Goal: Task Accomplishment & Management: Manage account settings

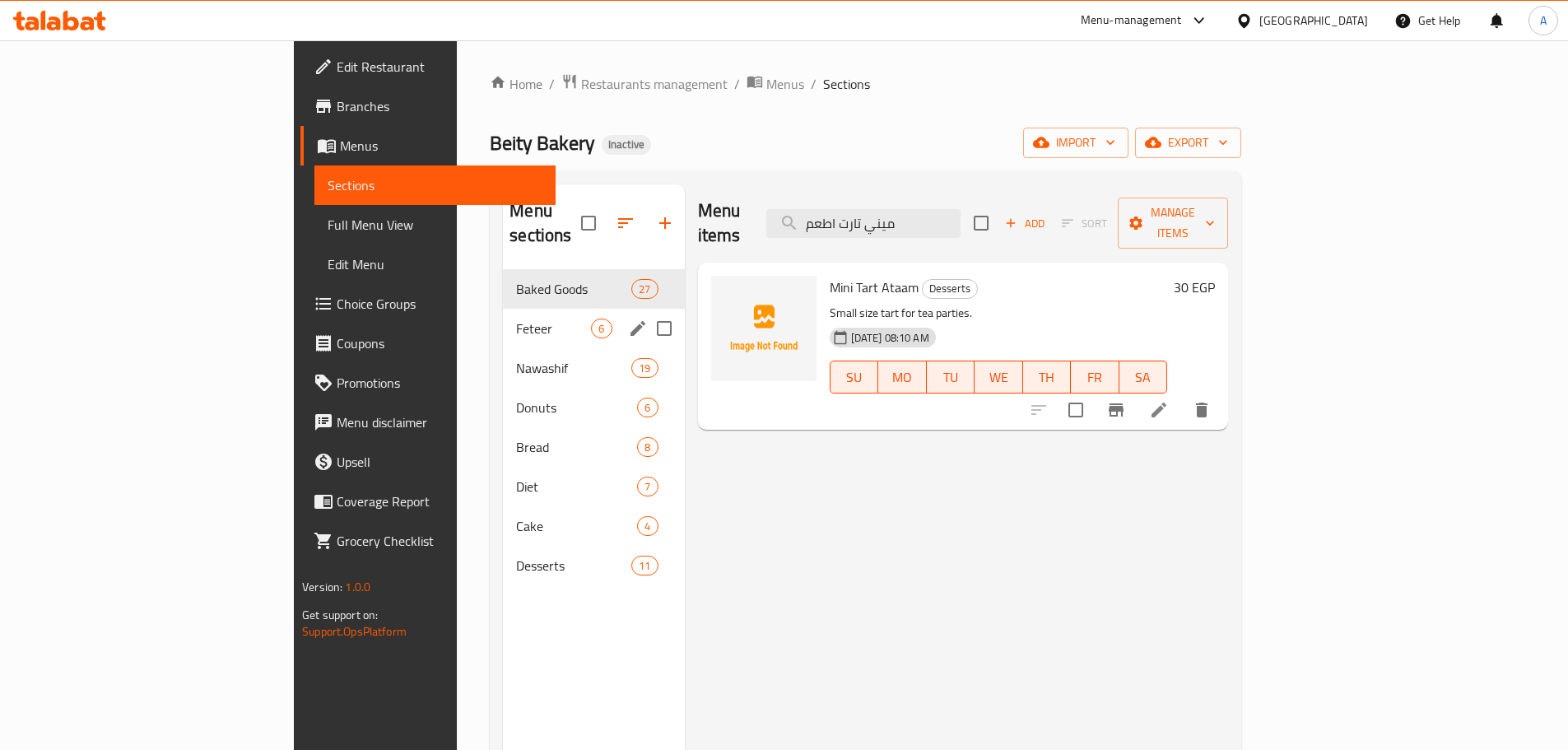
click at [516, 319] on span "Feteer" at bounding box center [553, 328] width 75 height 20
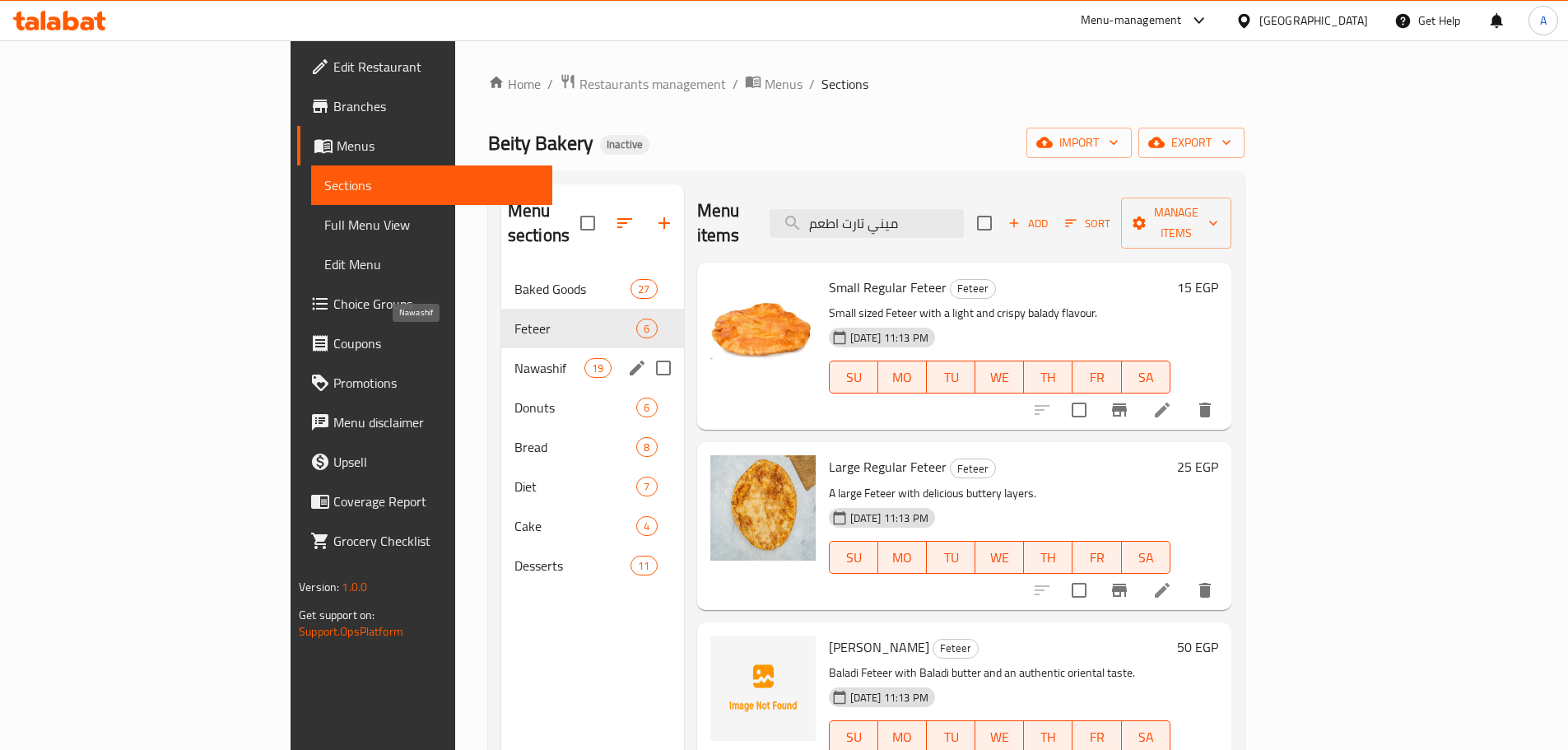
click at [514, 358] on span "Nawashif" at bounding box center [550, 368] width 70 height 20
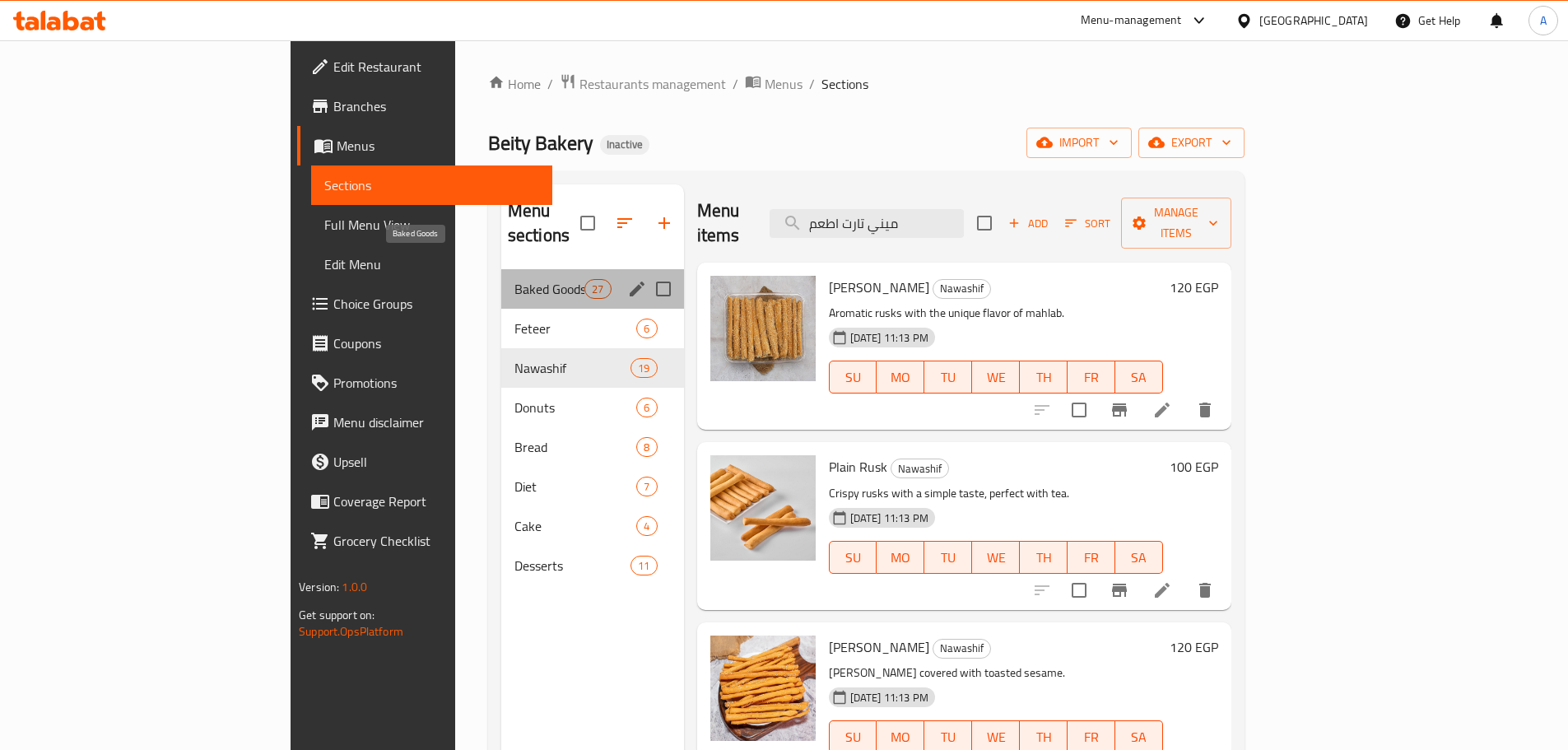
click at [514, 279] on span "Baked Goods" at bounding box center [550, 288] width 70 height 20
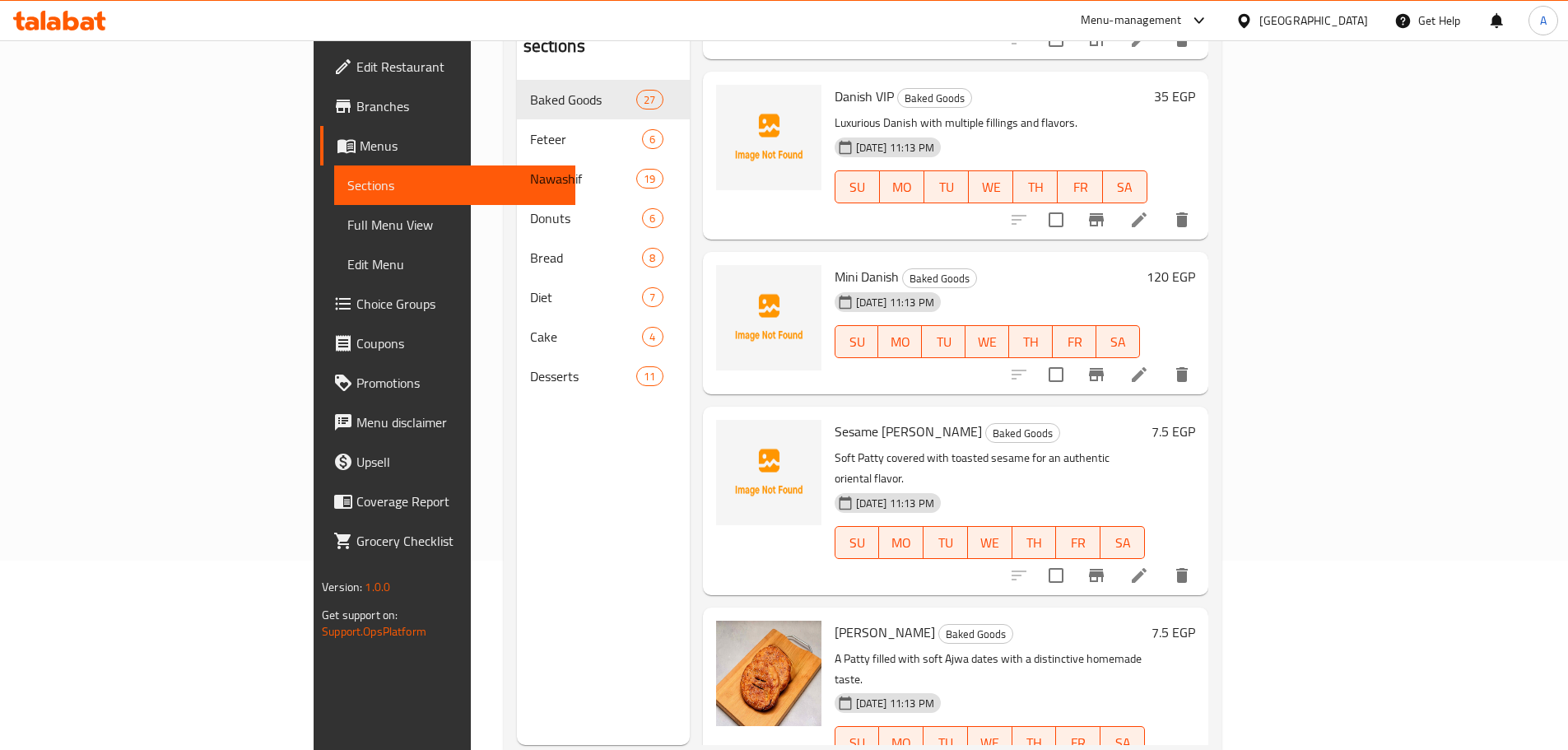
scroll to position [148, 0]
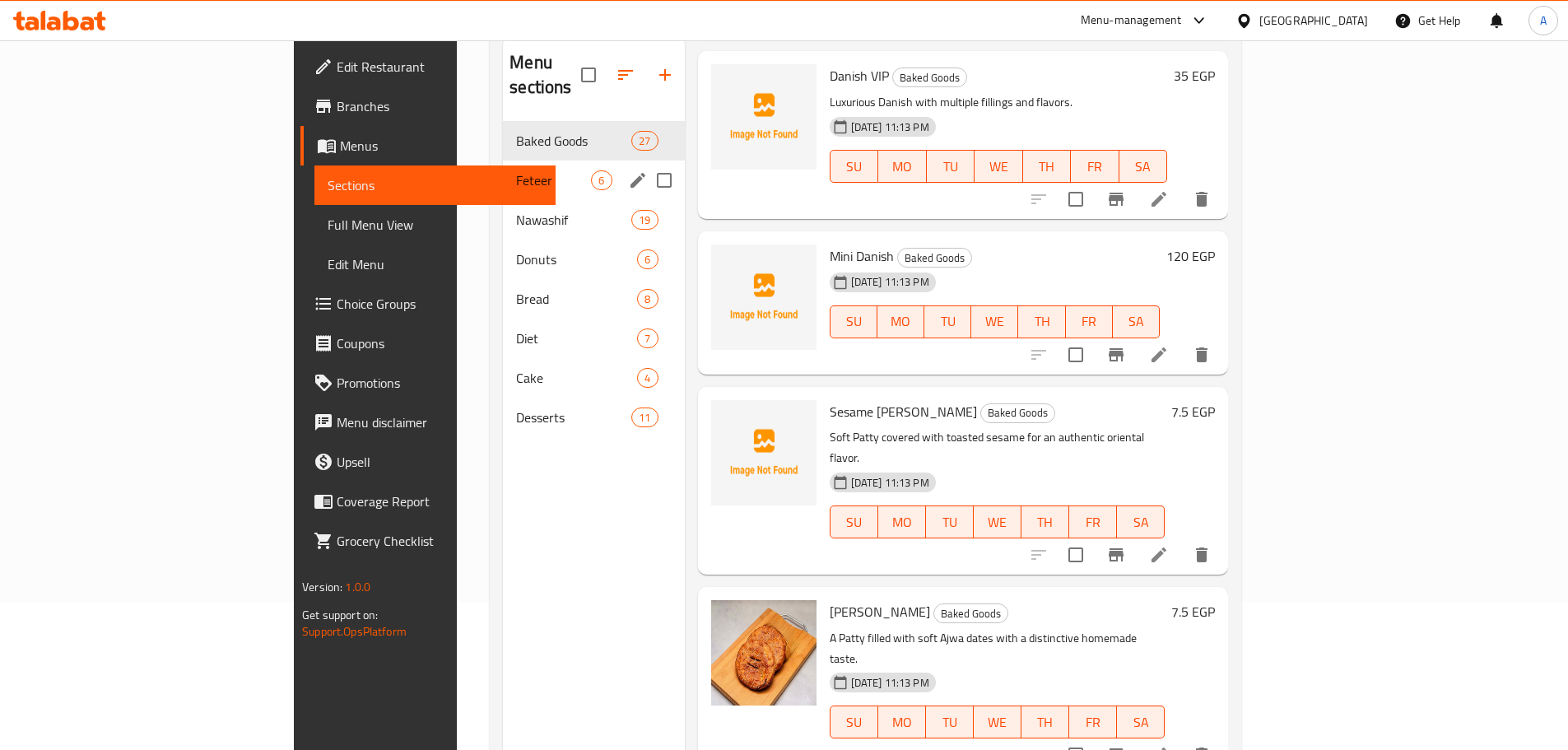
click at [503, 167] on div "Feteer 6" at bounding box center [593, 180] width 181 height 39
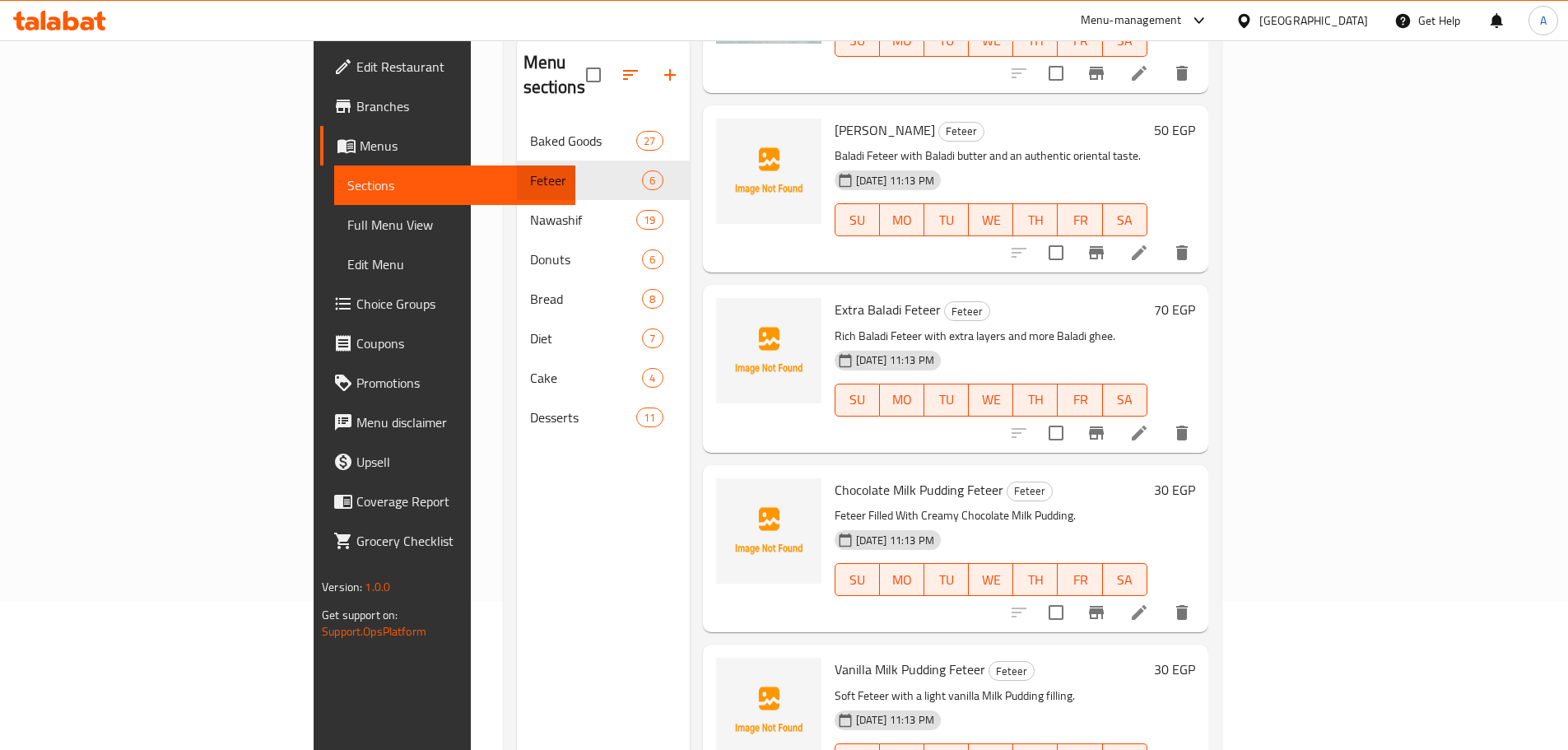
scroll to position [370, 0]
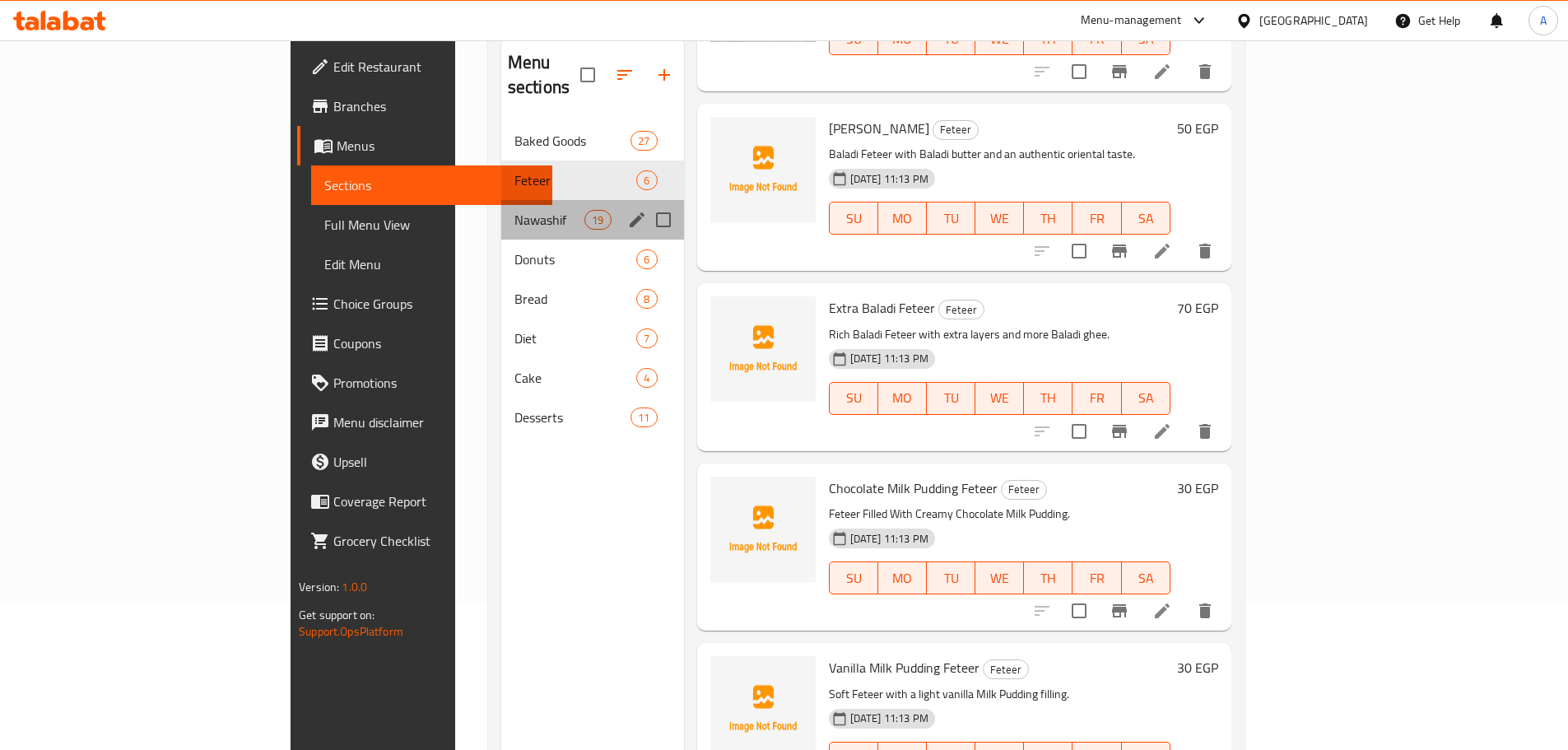
click at [502, 213] on div "Nawashif 19" at bounding box center [592, 219] width 183 height 39
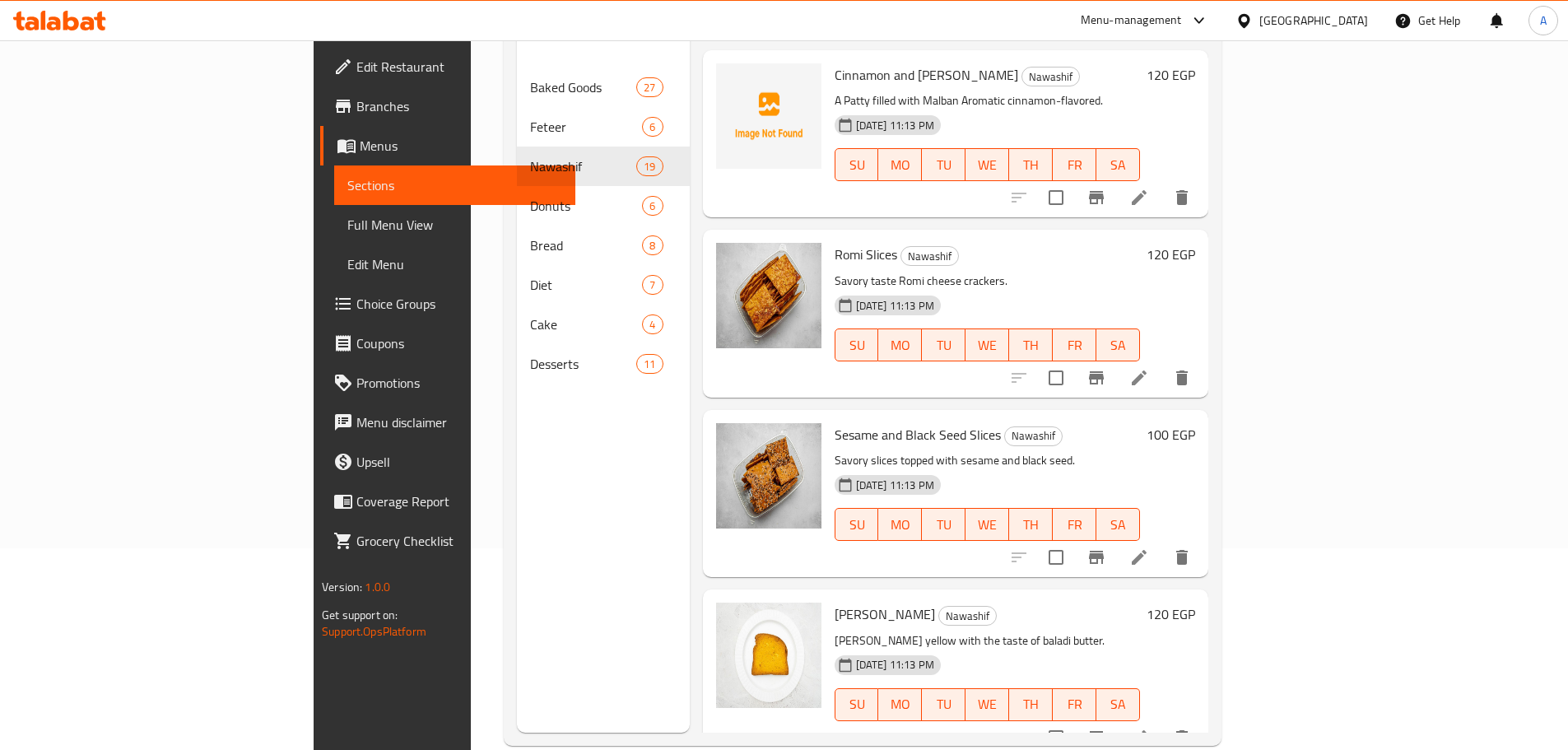
scroll to position [231, 0]
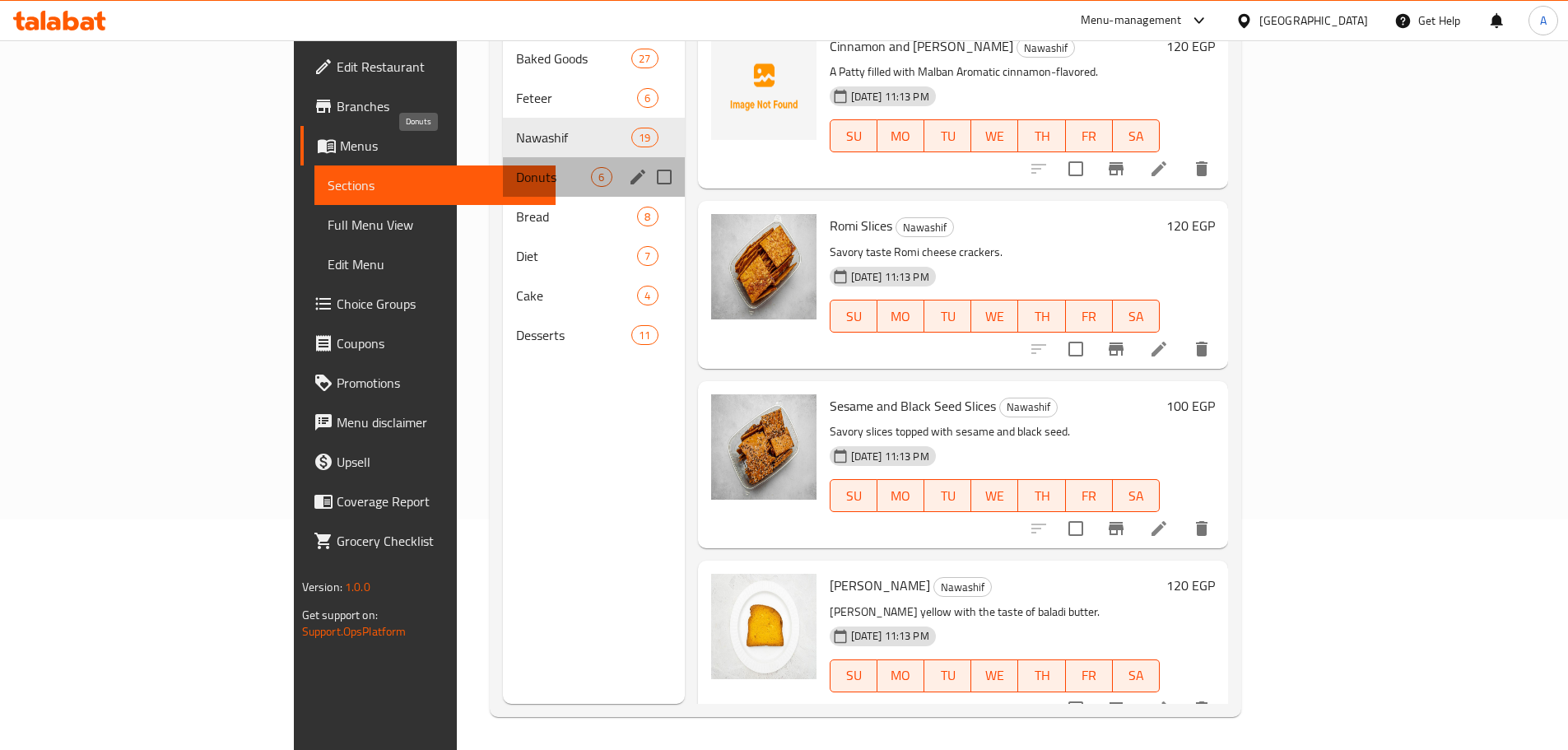
click at [516, 167] on span "Donuts" at bounding box center [553, 177] width 75 height 20
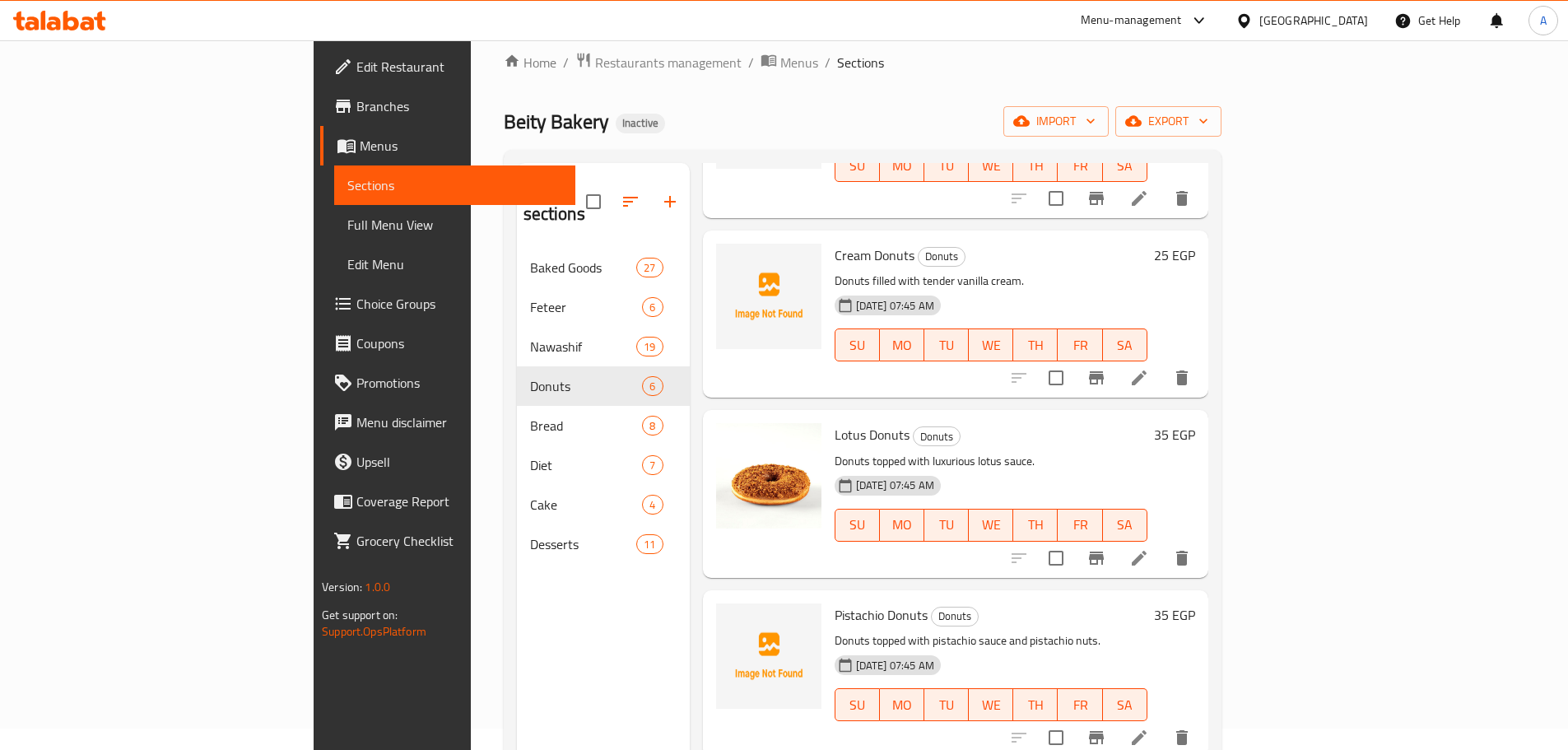
scroll to position [231, 0]
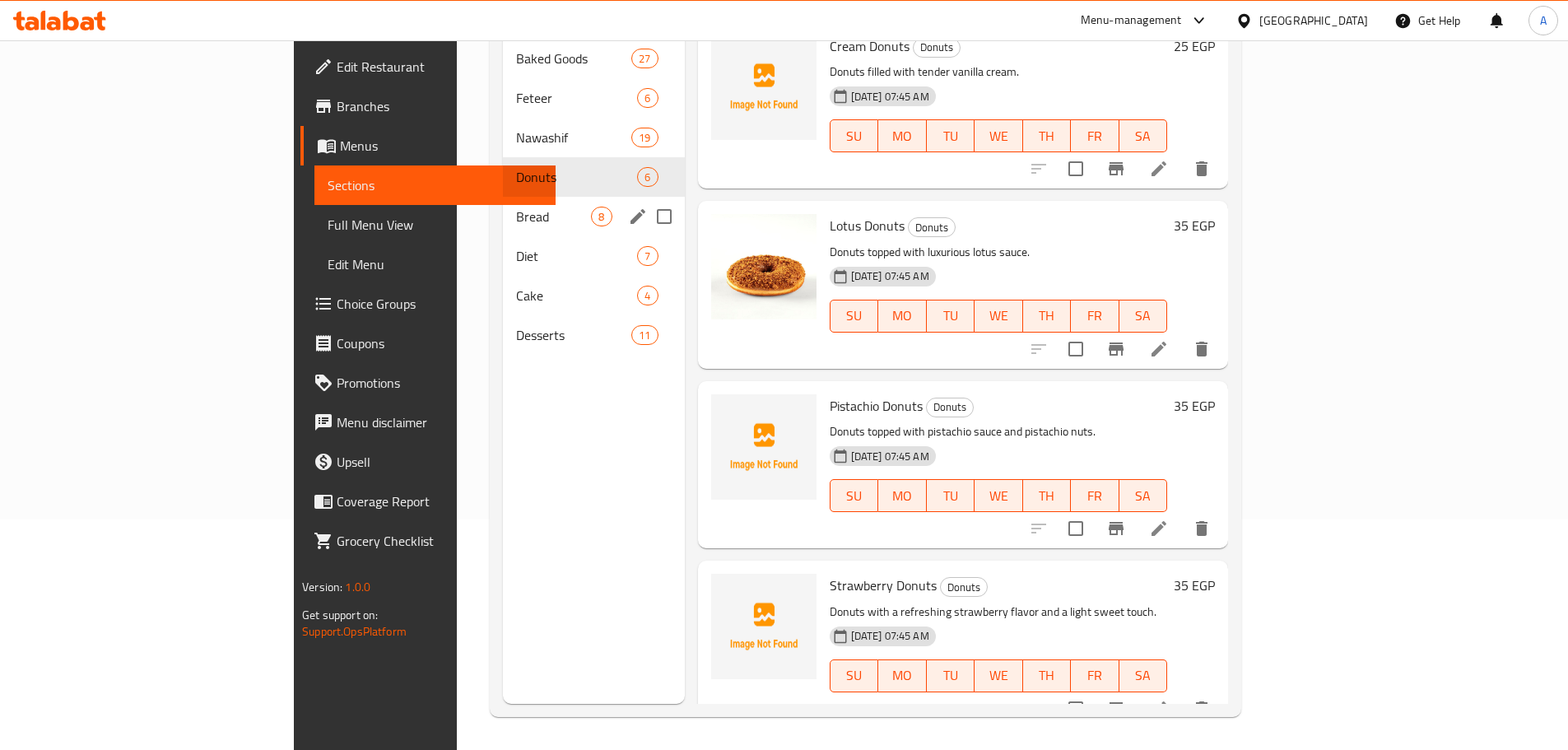
click at [503, 203] on div "Bread 8" at bounding box center [593, 216] width 181 height 39
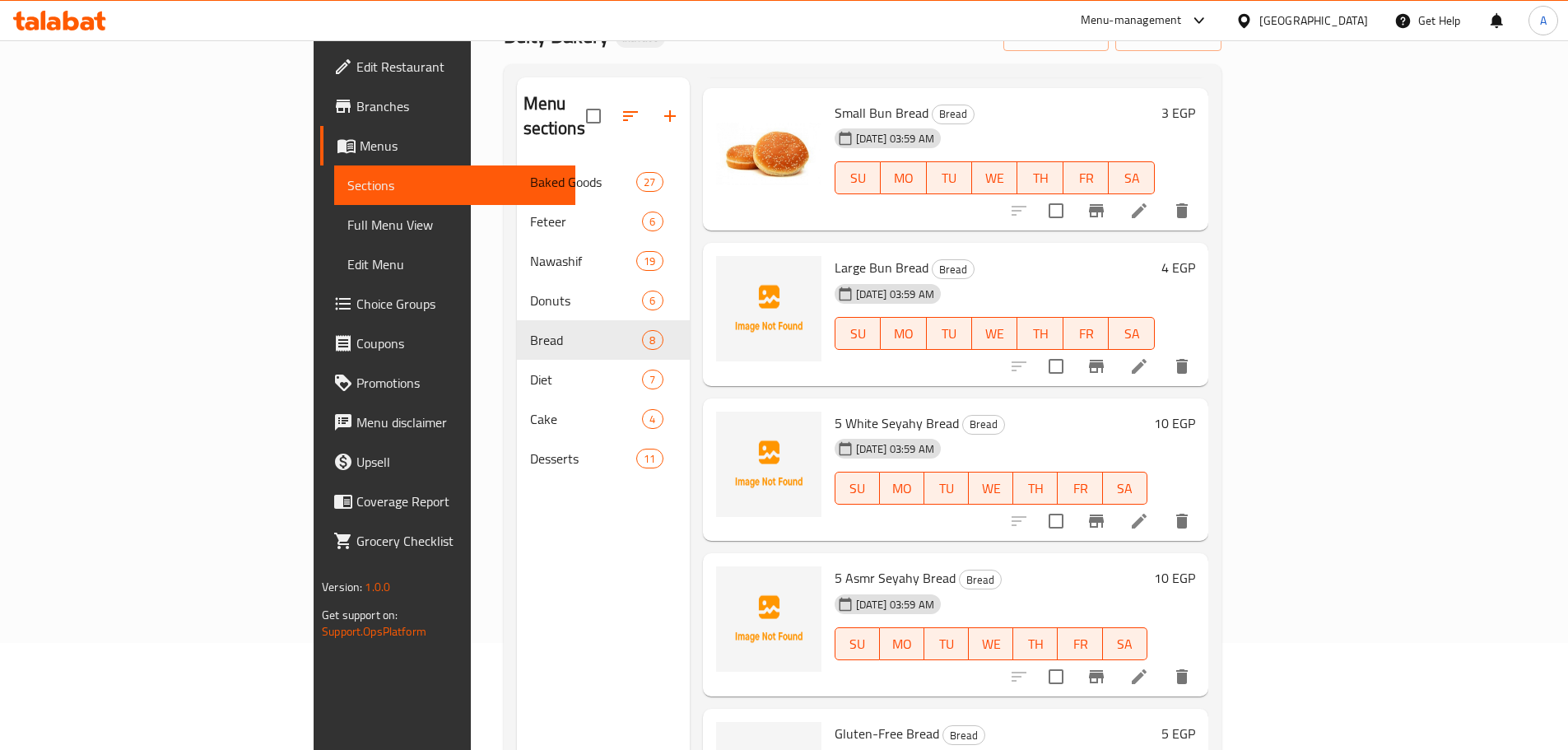
scroll to position [231, 0]
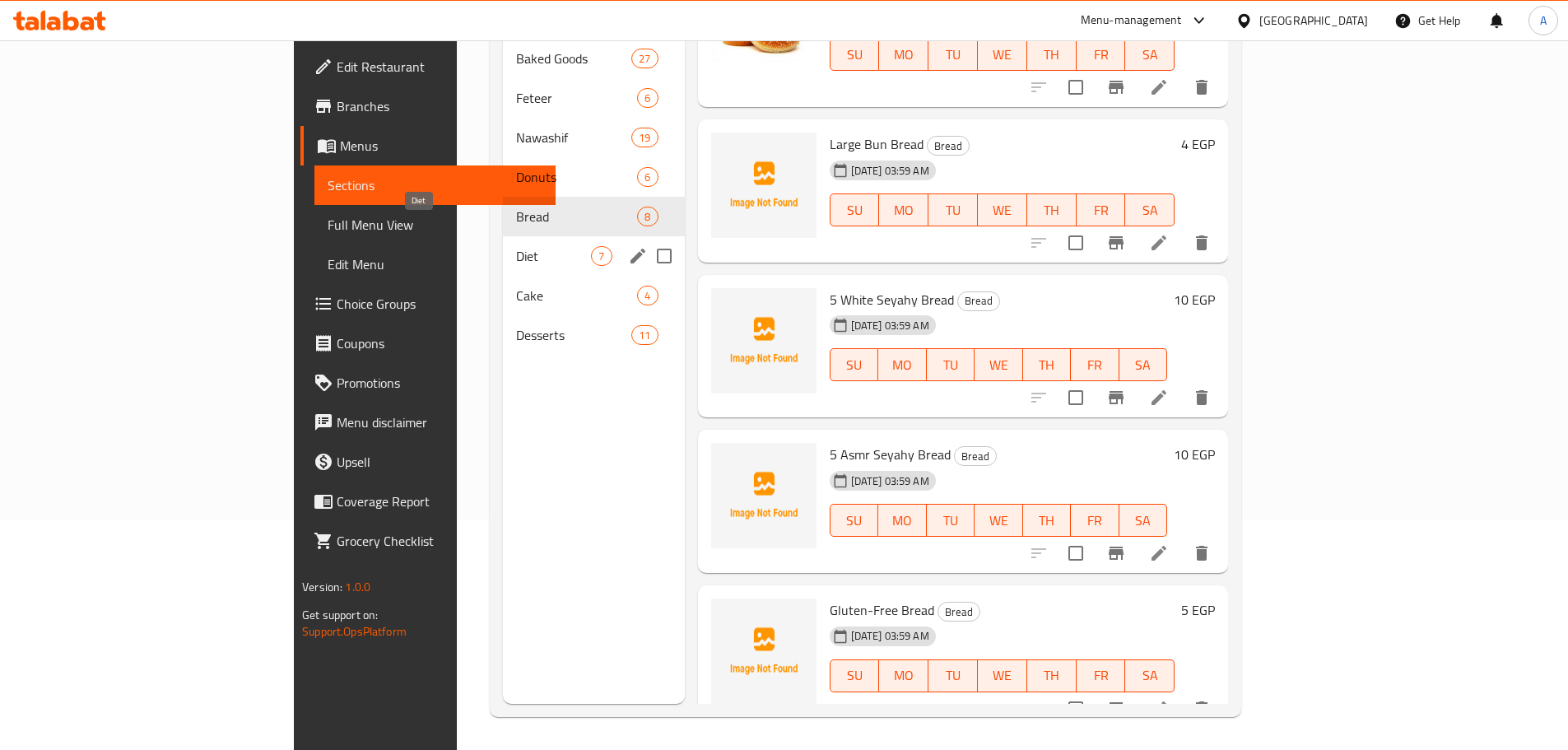
click at [516, 246] on span "Diet" at bounding box center [553, 255] width 75 height 20
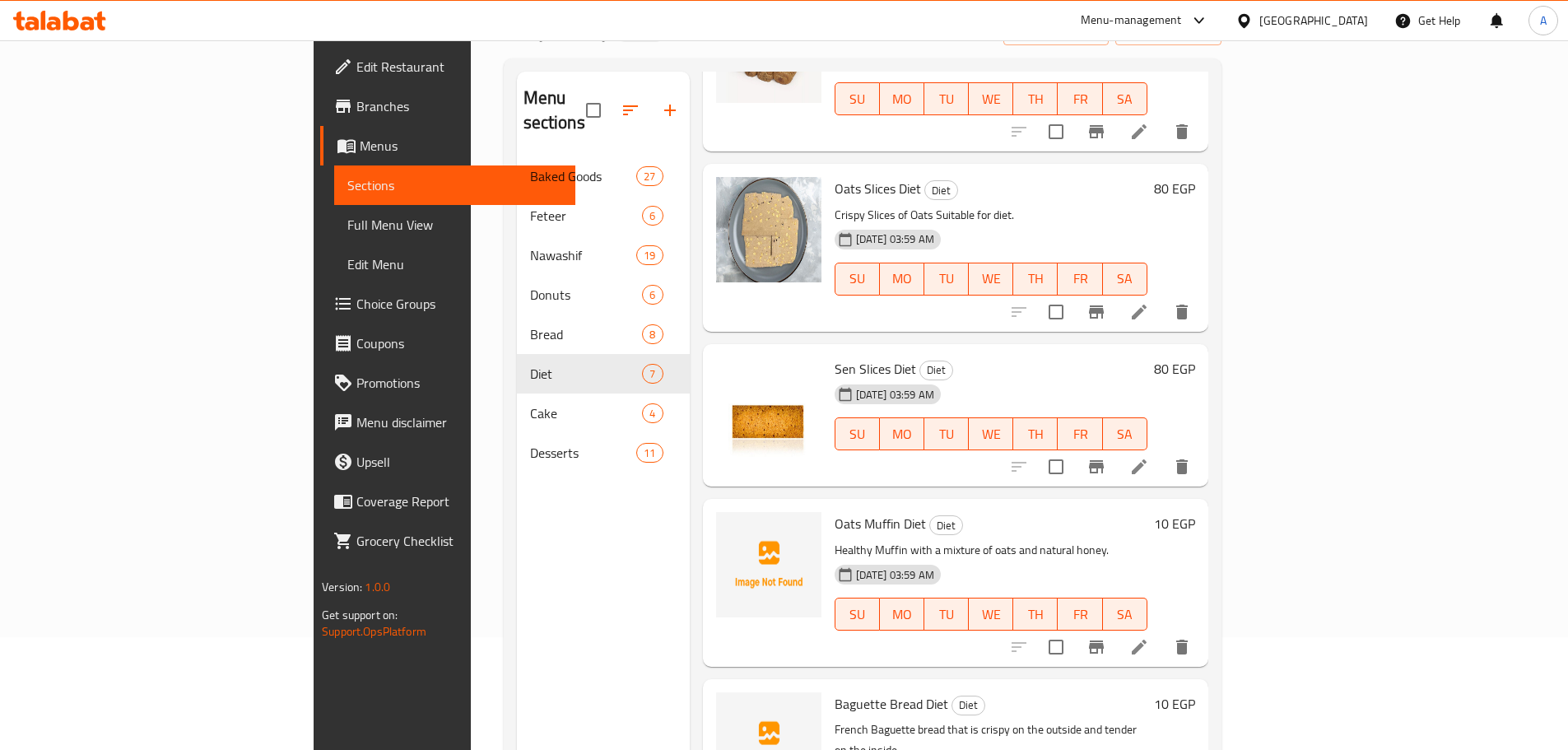
scroll to position [231, 0]
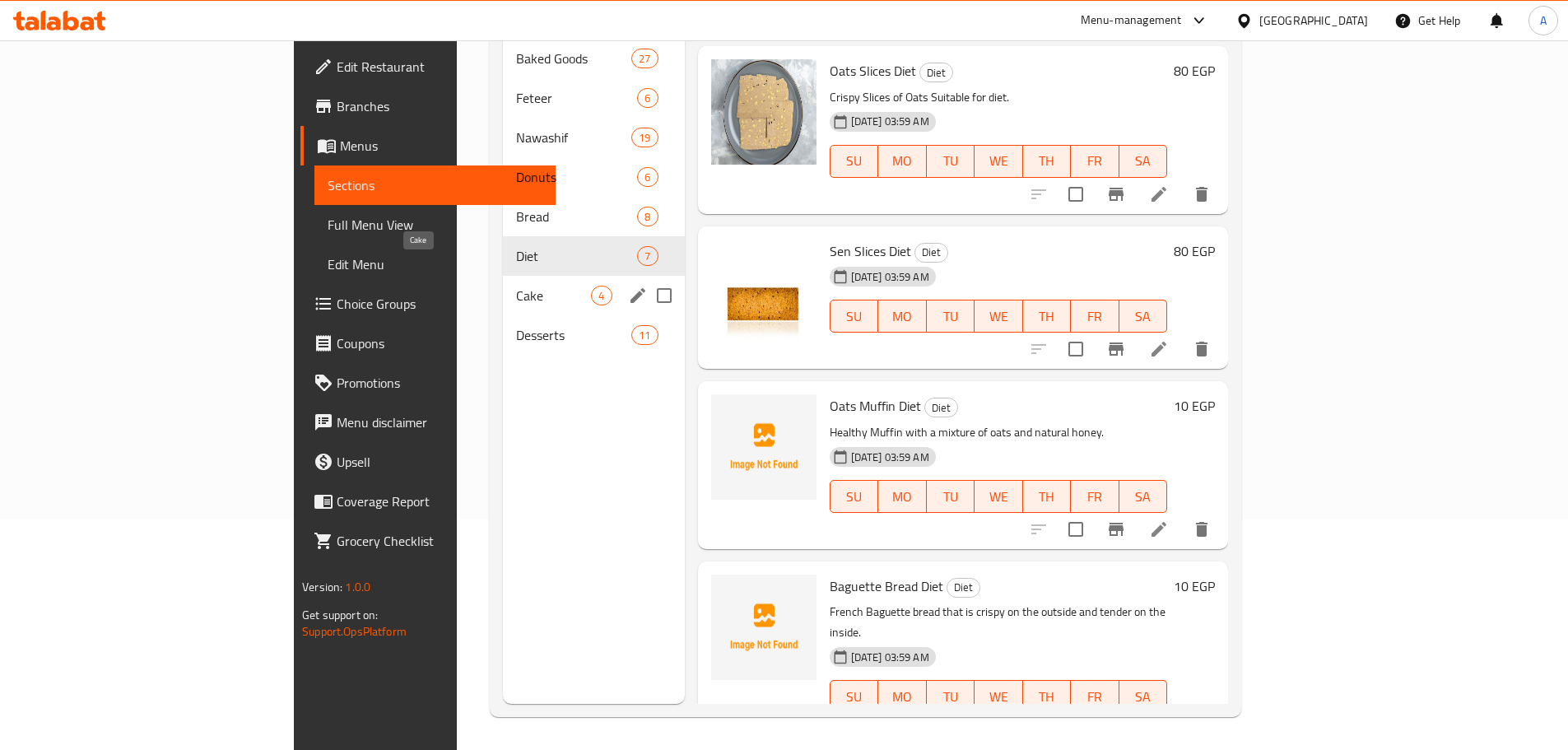
click at [516, 285] on span "Cake" at bounding box center [553, 295] width 75 height 20
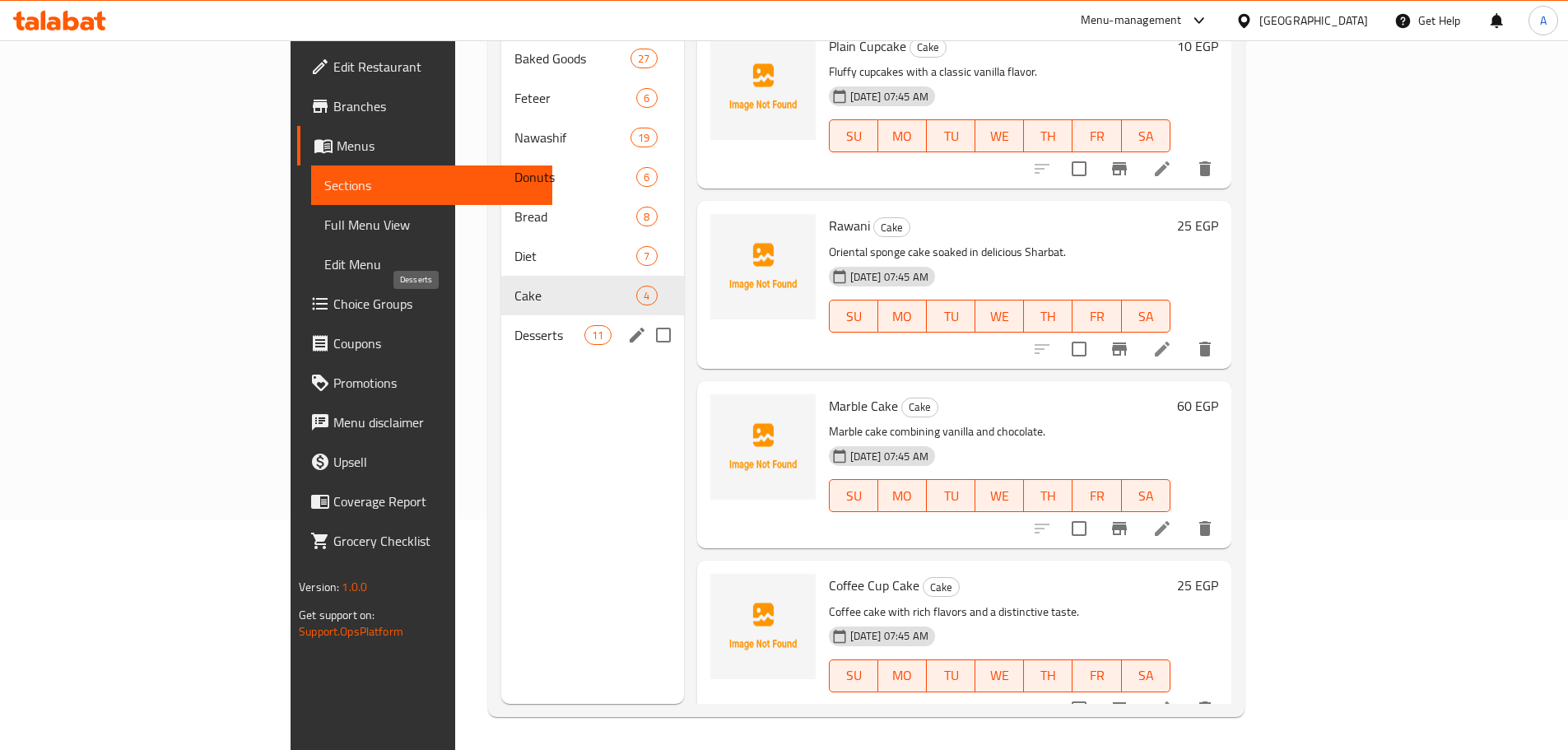
click at [514, 325] on span "Desserts" at bounding box center [550, 334] width 70 height 20
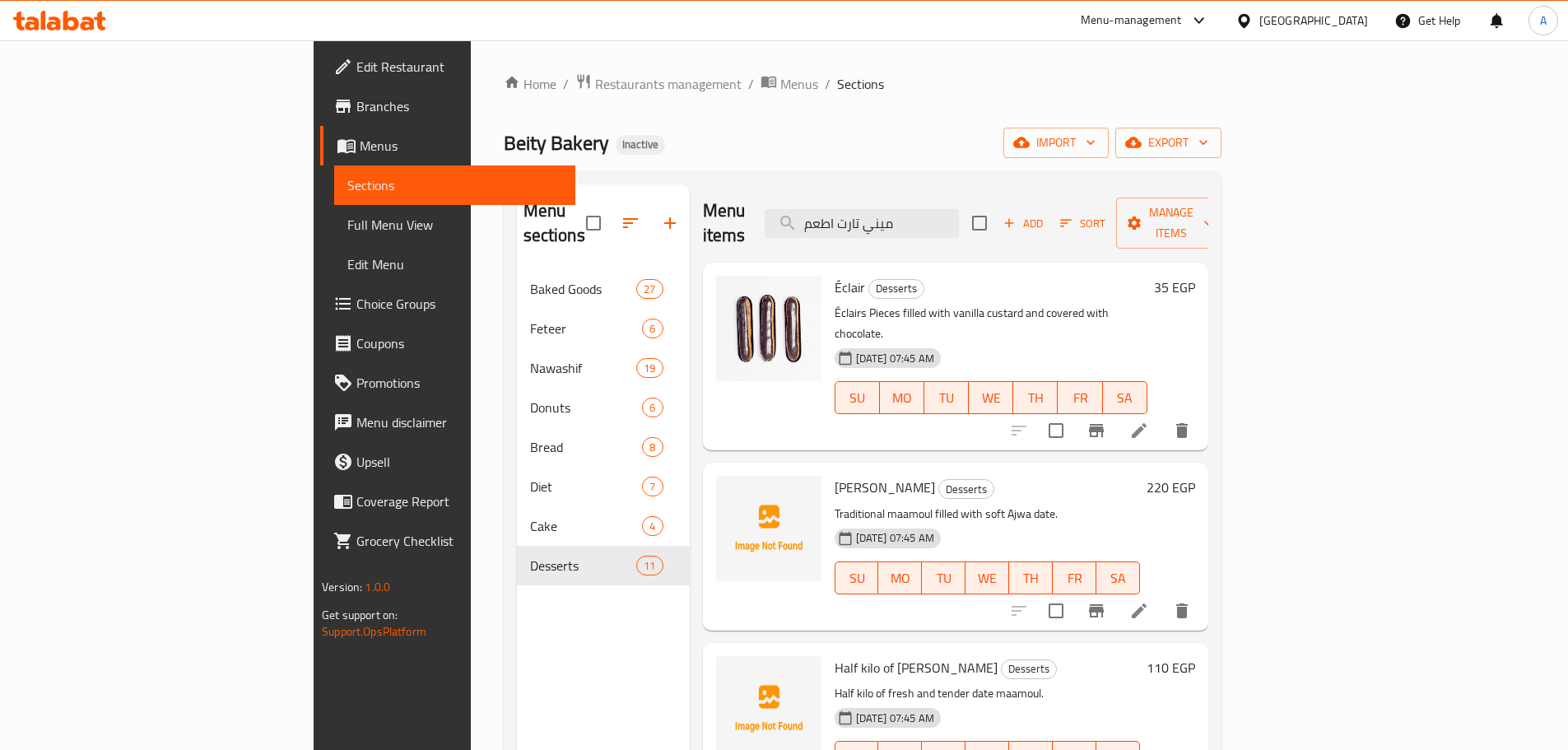
click at [1222, 126] on div "Home / Restaurants management / Menus / Sections Beity Bakery Inactive import e…" at bounding box center [862, 510] width 718 height 874
click at [576, 206] on input "checkbox" at bounding box center [593, 223] width 34 height 34
checkbox input "true"
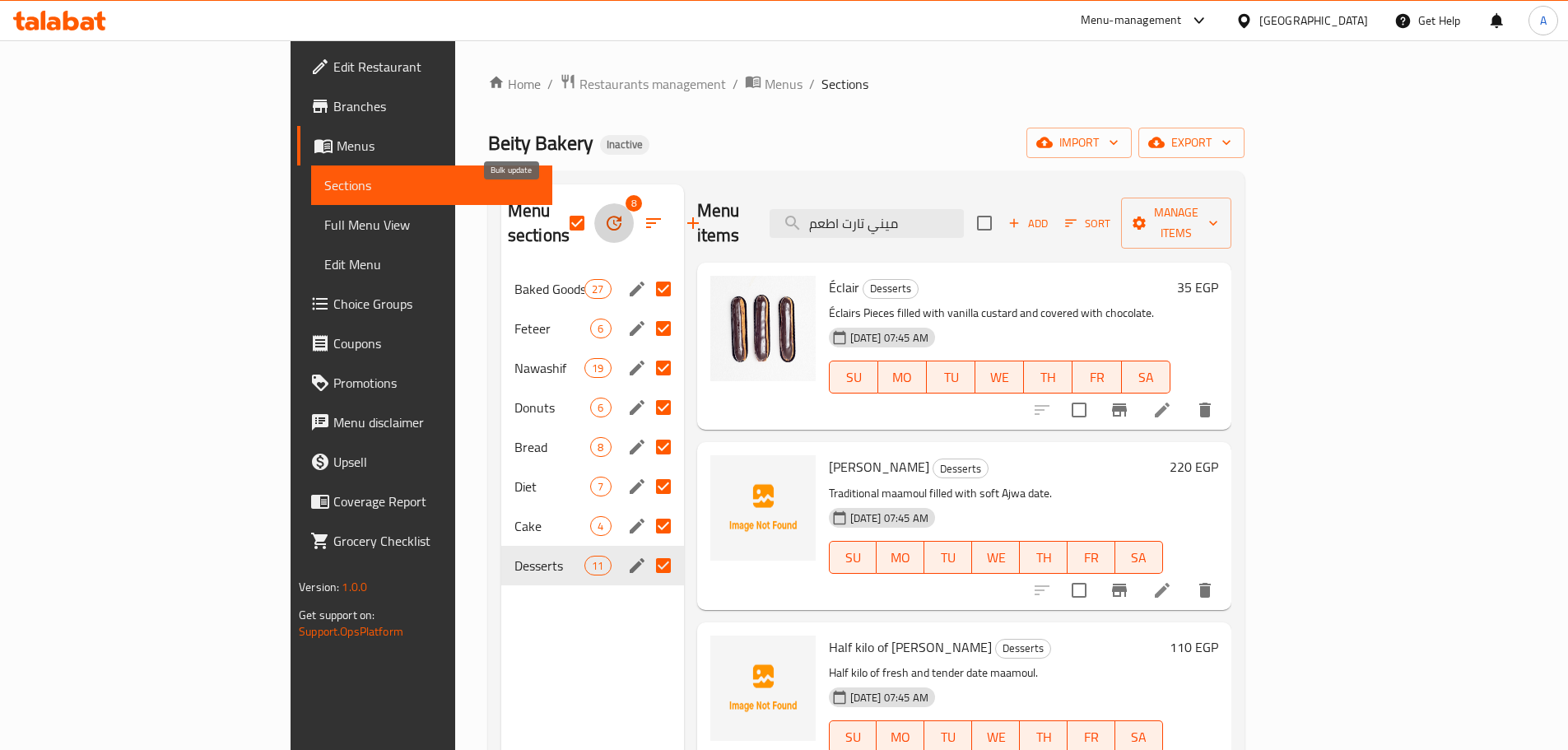
click at [594, 221] on button "button" at bounding box center [614, 223] width 39 height 39
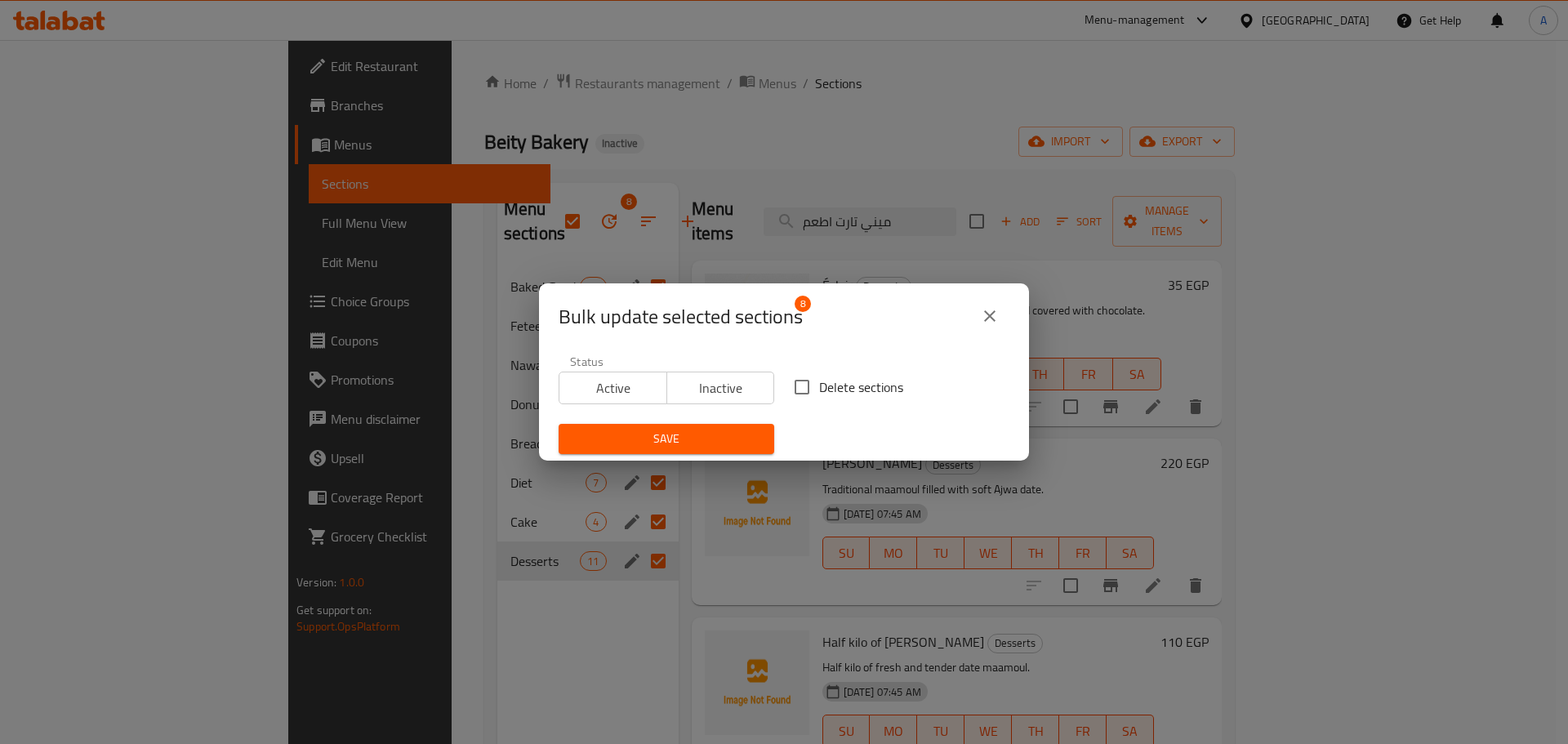
drag, startPoint x: 829, startPoint y: 377, endPoint x: 780, endPoint y: 406, distance: 56.9
click at [829, 378] on span "Delete sections" at bounding box center [861, 387] width 84 height 20
click at [819, 378] on input "Delete sections" at bounding box center [802, 387] width 34 height 34
checkbox input "true"
click at [739, 429] on span "Save" at bounding box center [666, 439] width 190 height 20
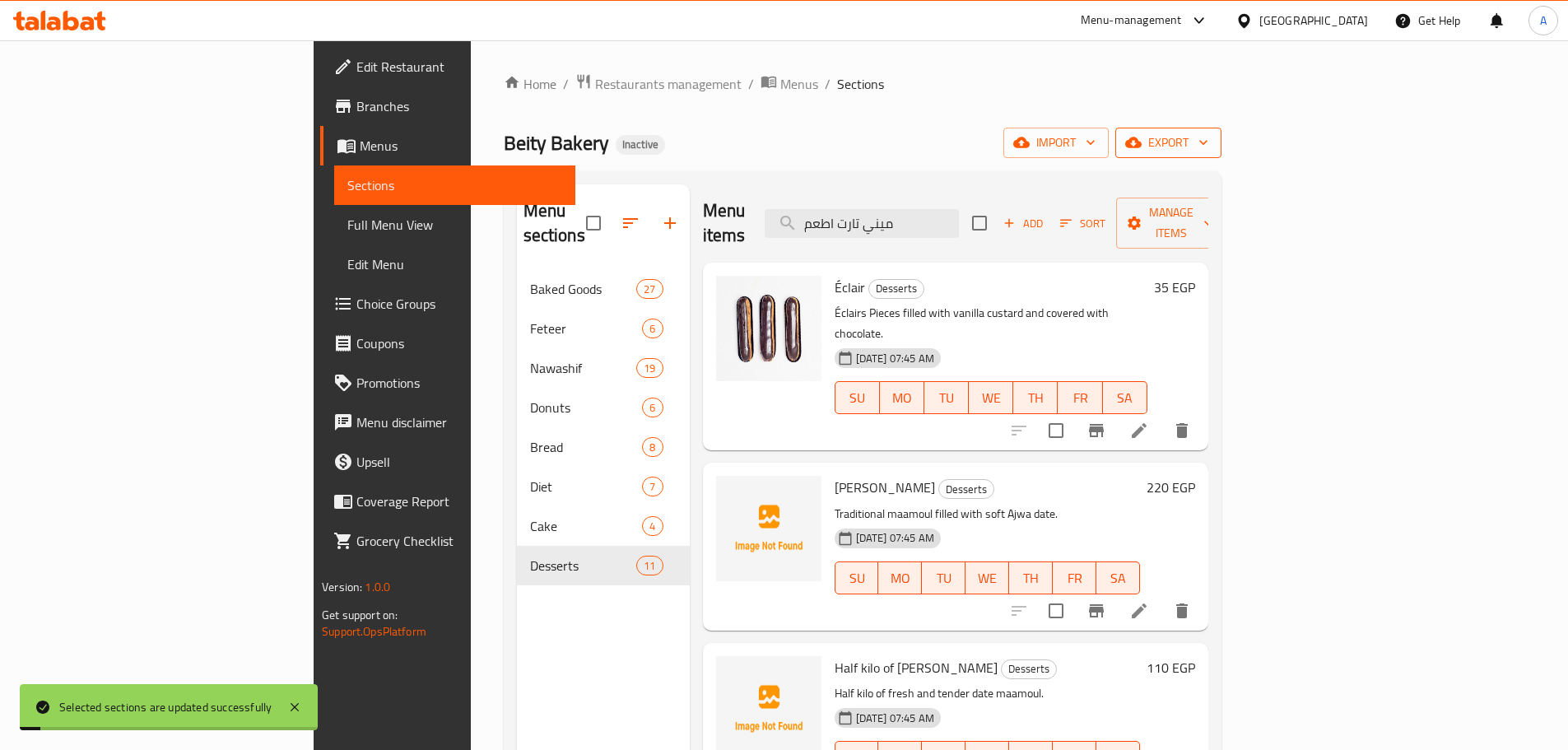
click at [1208, 141] on span "export" at bounding box center [1168, 143] width 80 height 21
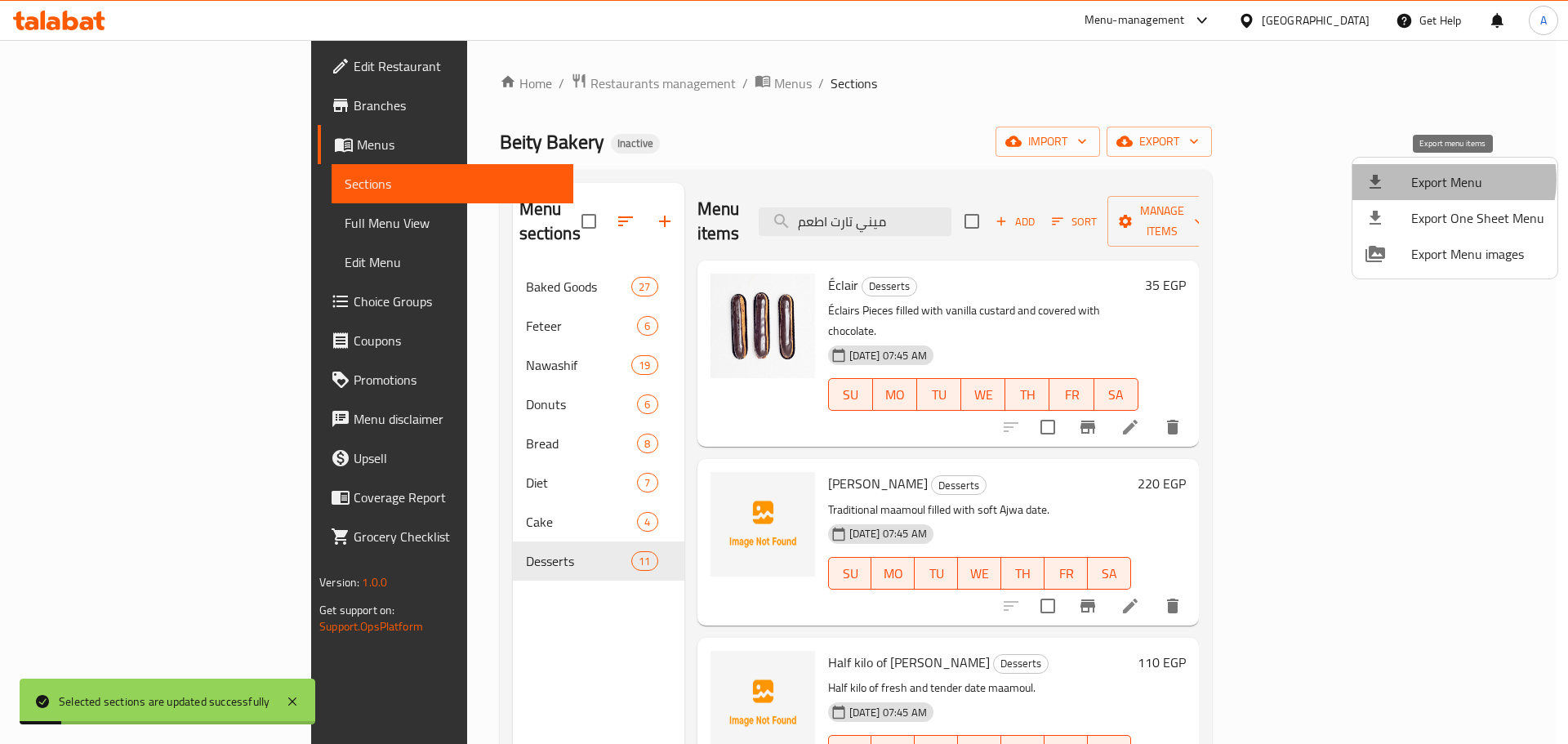
click at [1445, 179] on span "Export Menu" at bounding box center [1478, 182] width 133 height 20
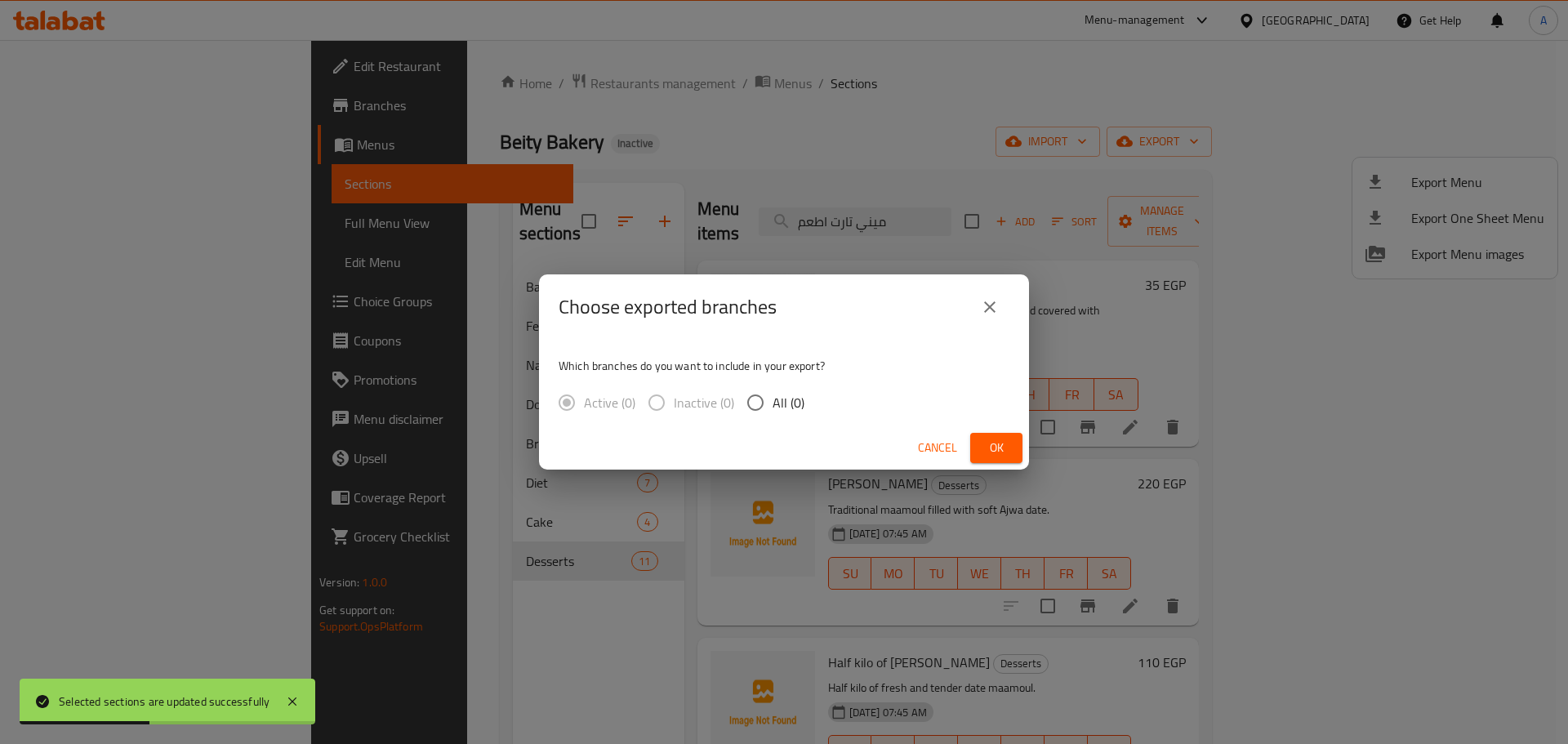
click at [939, 438] on span "Cancel" at bounding box center [938, 448] width 39 height 20
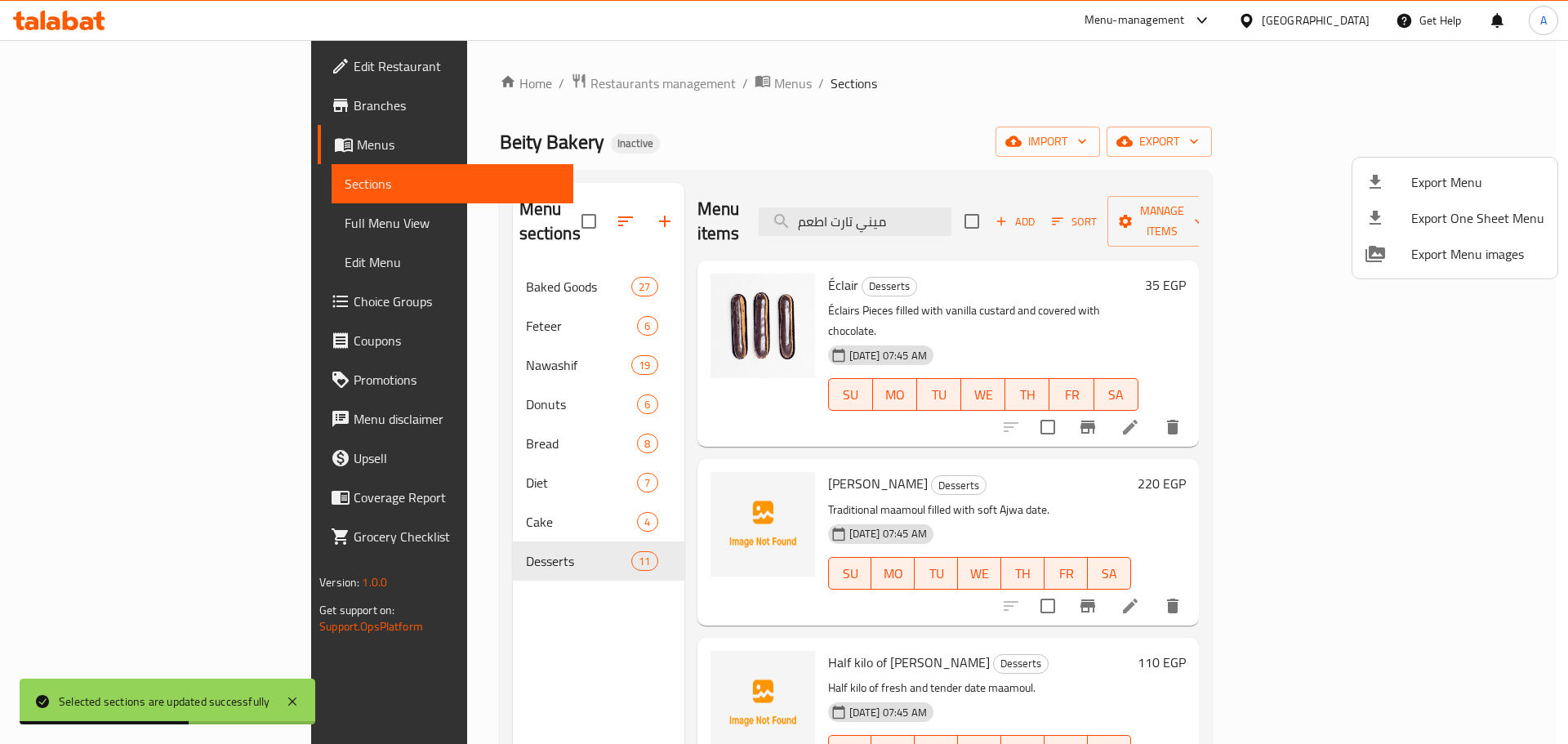
click at [865, 157] on div at bounding box center [784, 372] width 1568 height 744
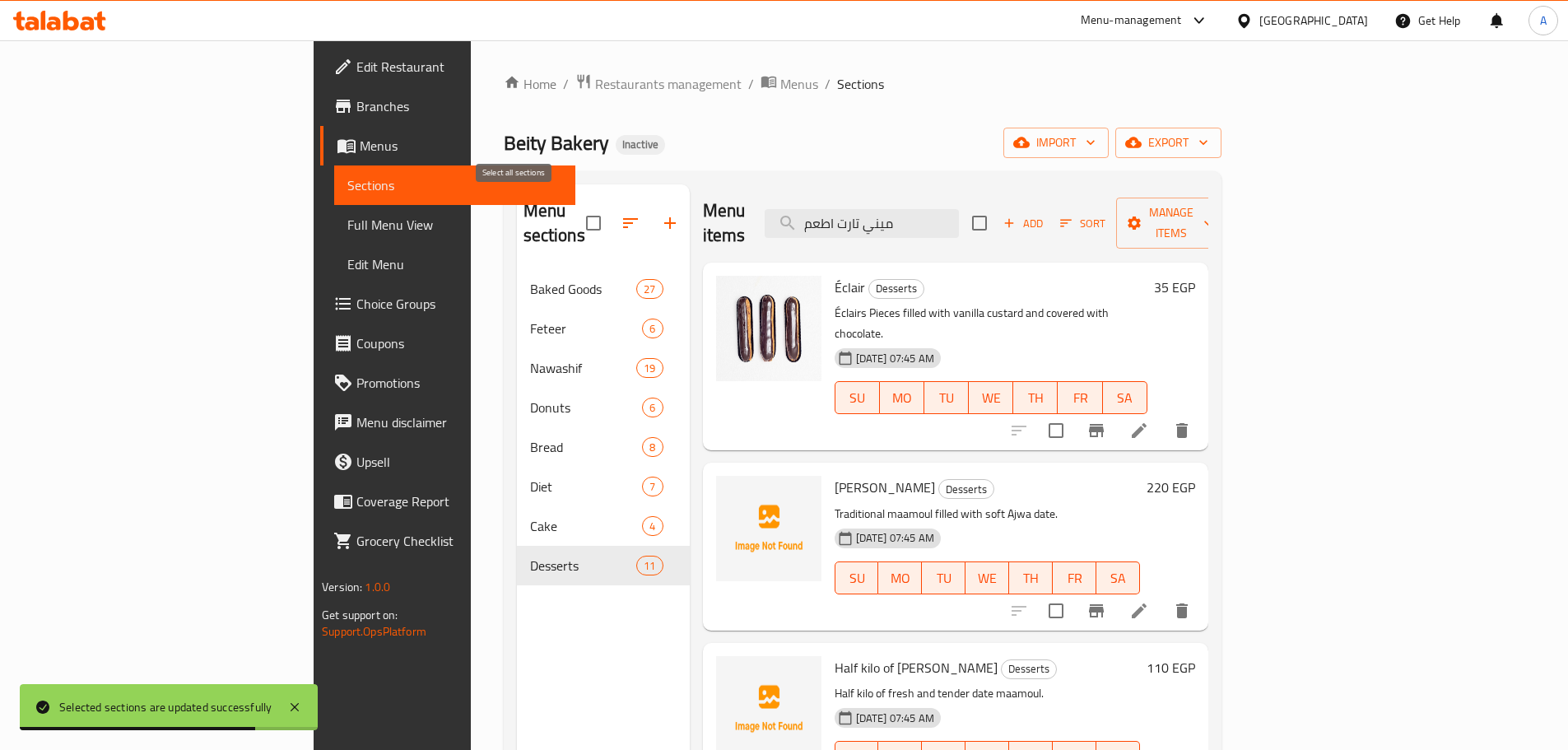
click at [576, 206] on input "checkbox" at bounding box center [593, 223] width 34 height 34
checkbox input "true"
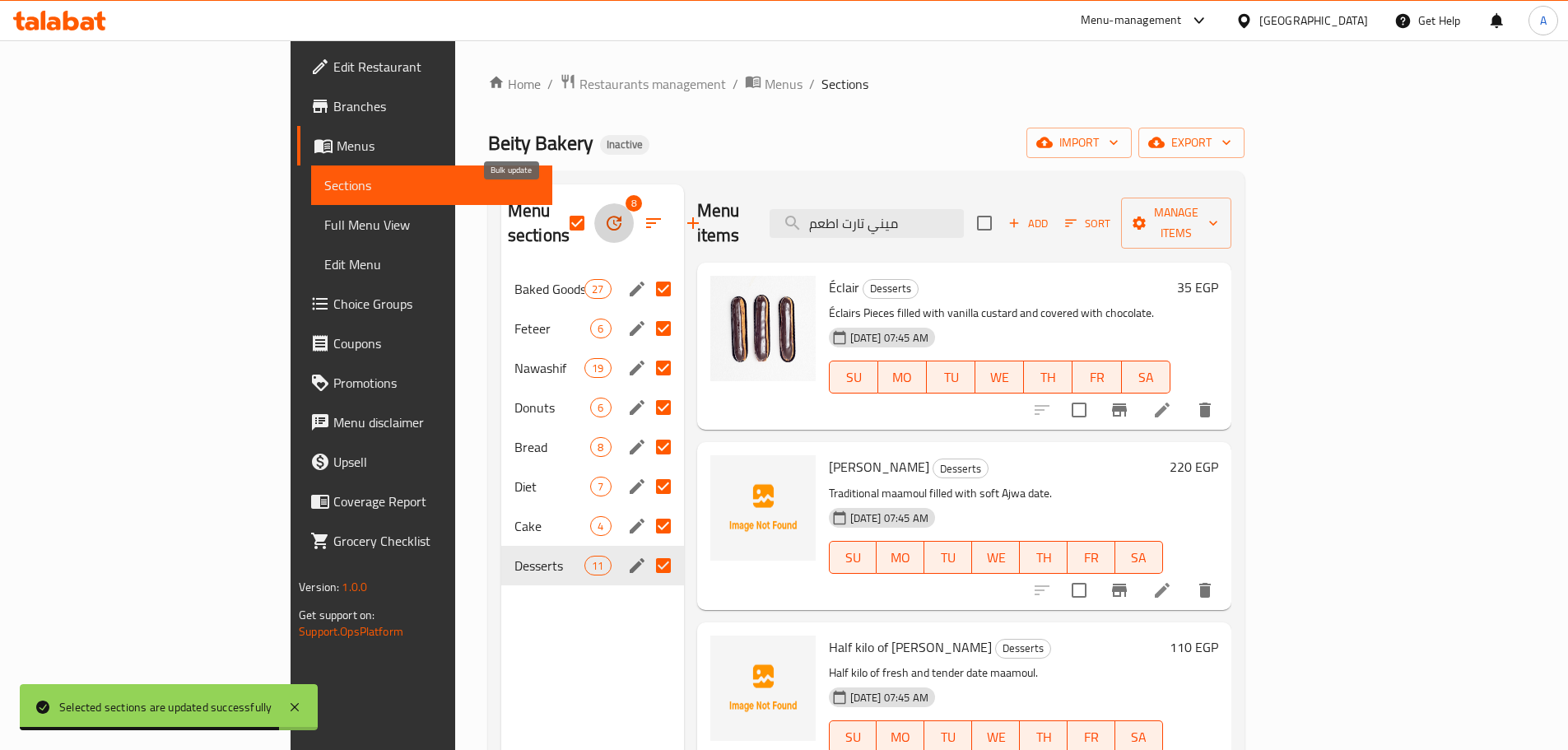
click at [594, 213] on button "button" at bounding box center [614, 223] width 39 height 39
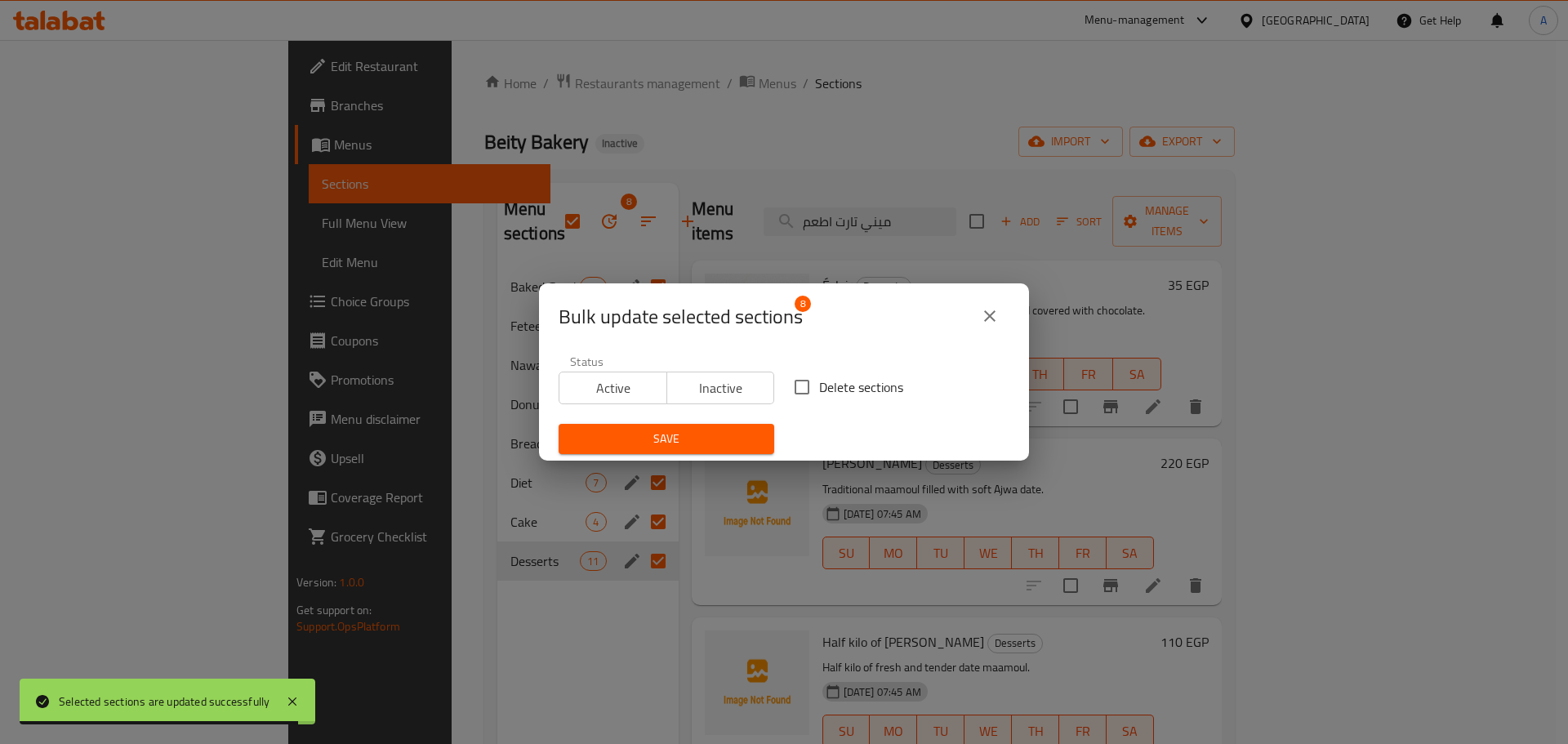
drag, startPoint x: 863, startPoint y: 375, endPoint x: 853, endPoint y: 383, distance: 12.8
click at [863, 378] on span "Delete sections" at bounding box center [861, 387] width 84 height 20
click at [819, 376] on input "Delete sections" at bounding box center [802, 387] width 34 height 34
checkbox input "true"
click at [747, 439] on span "Save" at bounding box center [666, 439] width 190 height 20
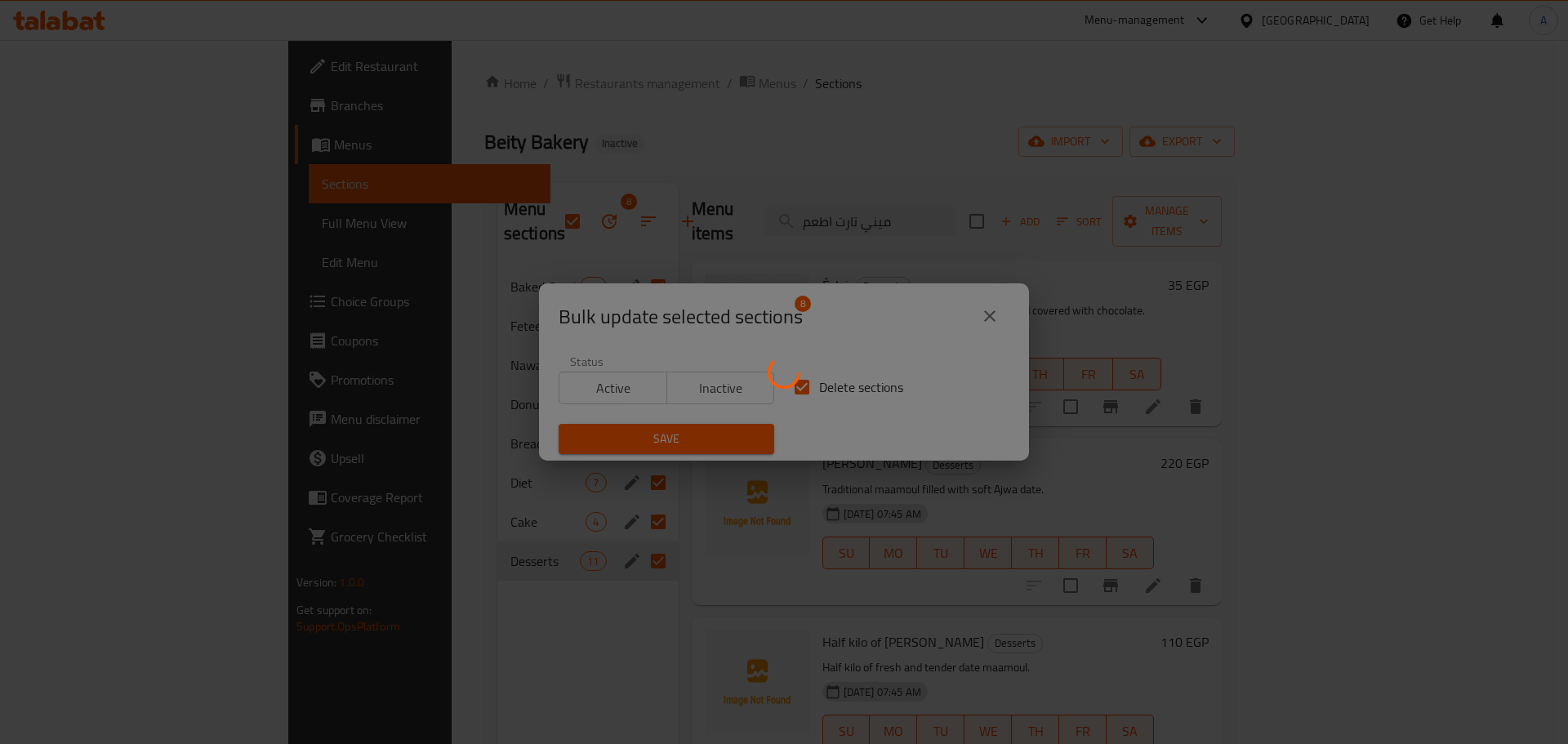
checkbox input "false"
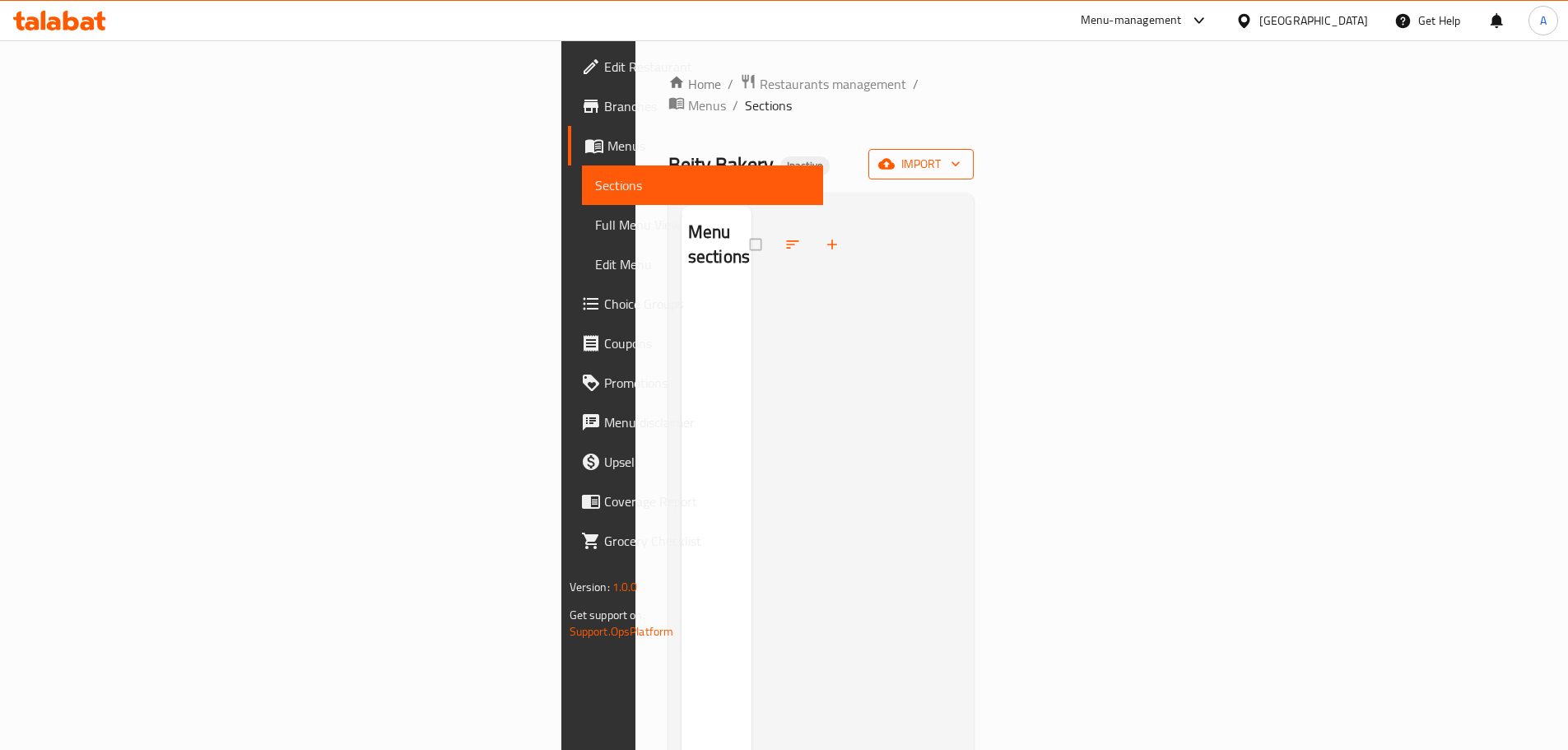
click at [960, 154] on span "import" at bounding box center [921, 165] width 79 height 21
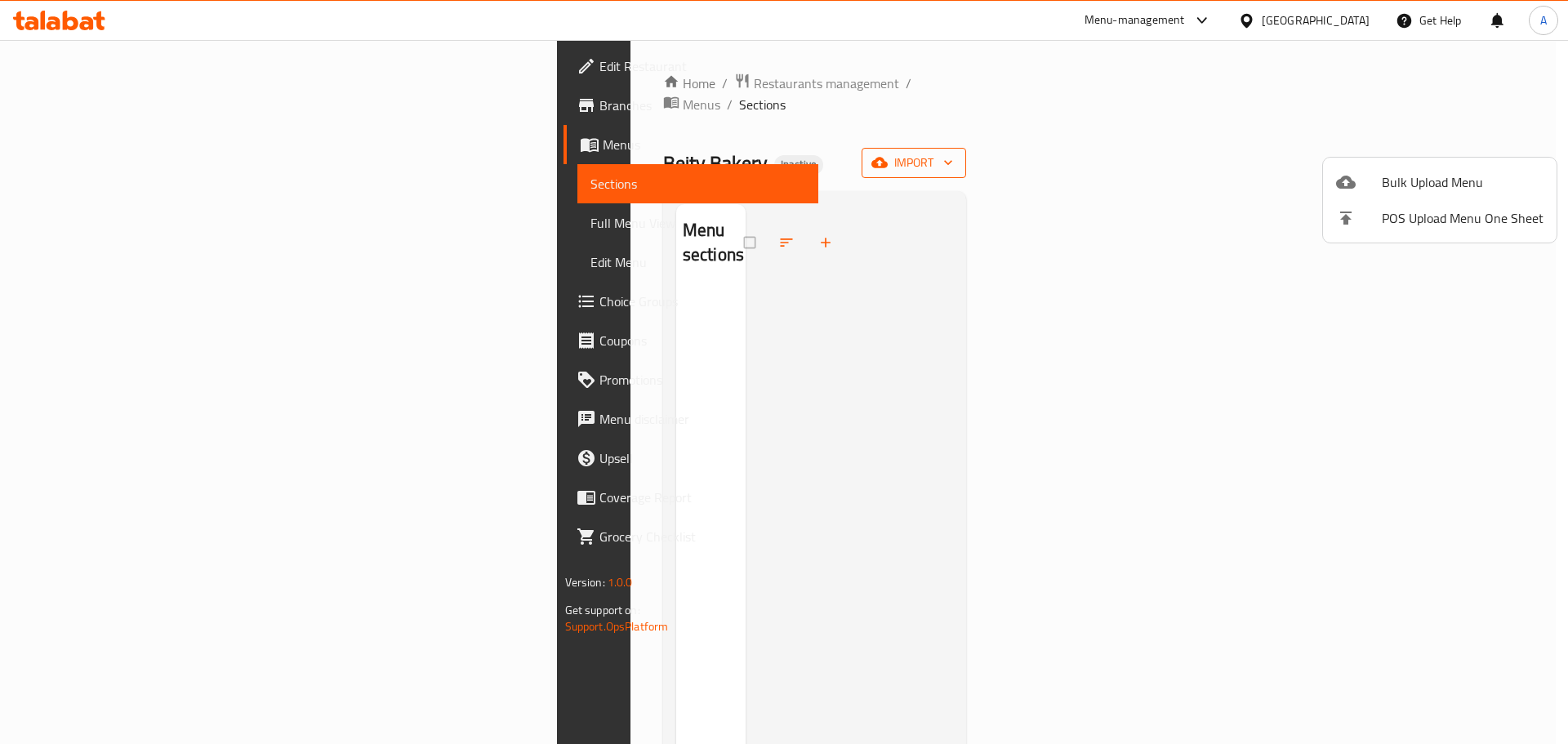
click at [1441, 183] on span "Bulk Upload Menu" at bounding box center [1463, 182] width 162 height 20
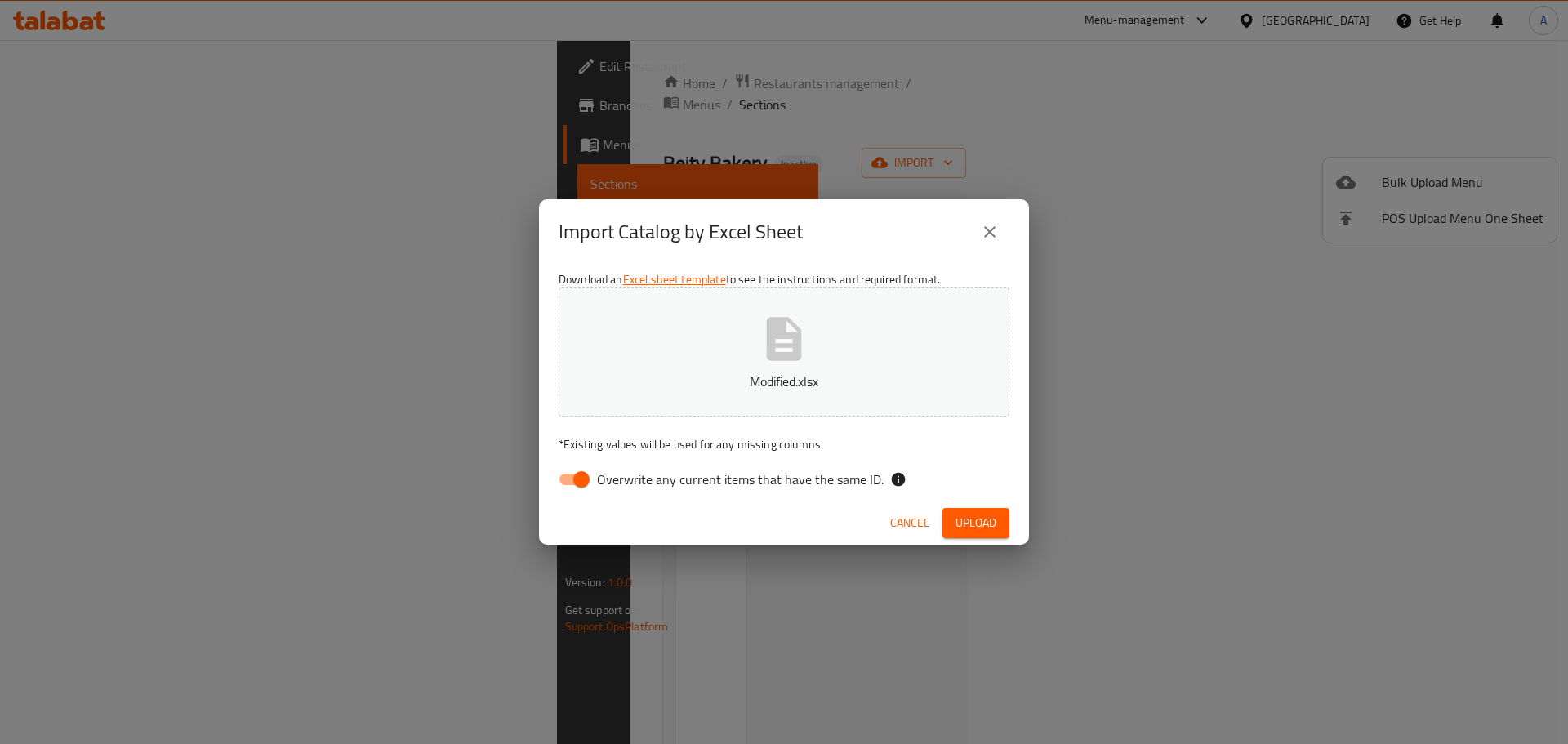
click at [833, 486] on span "Overwrite any current items that have the same ID." at bounding box center [740, 479] width 287 height 20
click at [628, 486] on input "Overwrite any current items that have the same ID." at bounding box center [581, 479] width 93 height 31
checkbox input "false"
click at [986, 520] on span "Upload" at bounding box center [976, 523] width 41 height 20
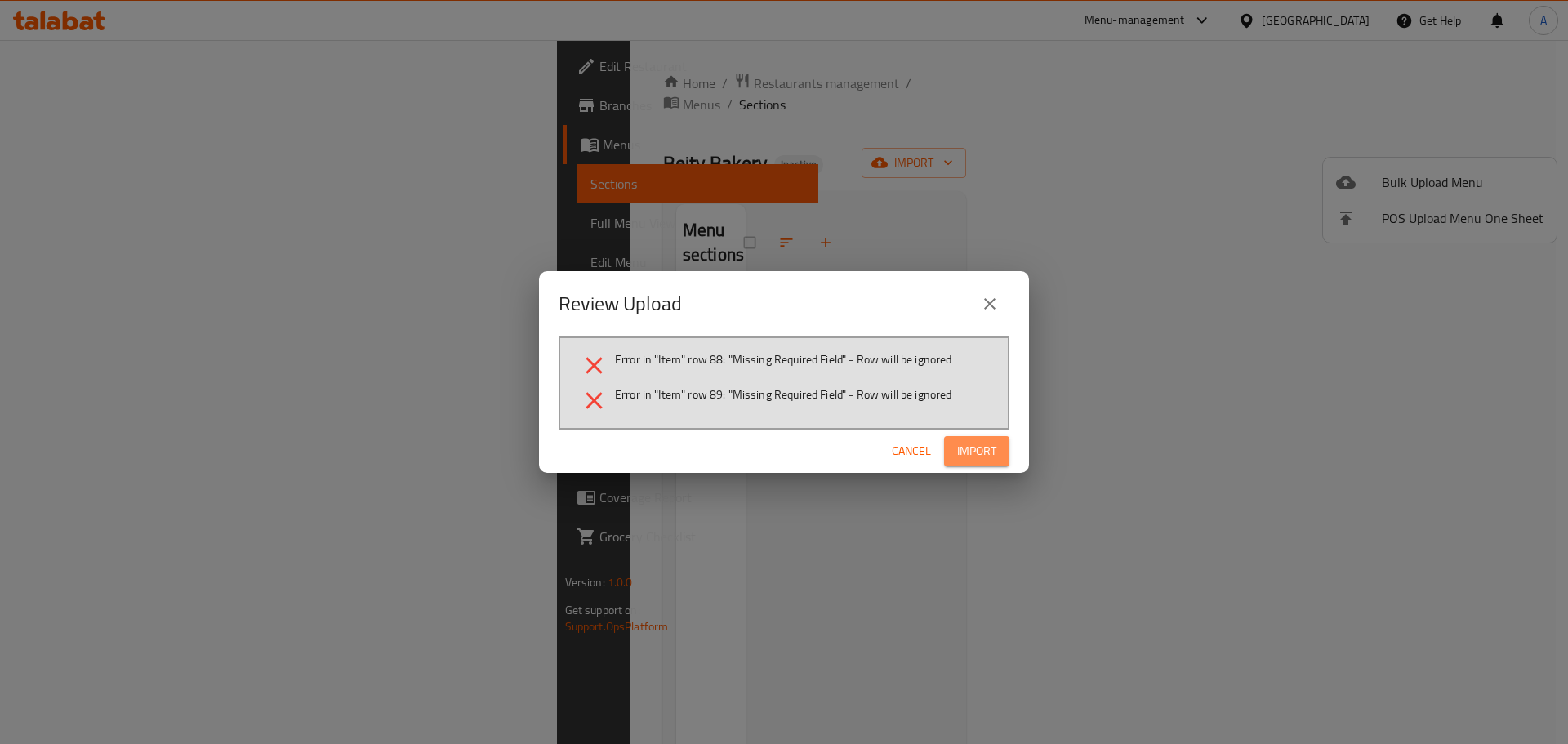
click at [979, 437] on button "Import" at bounding box center [977, 452] width 66 height 31
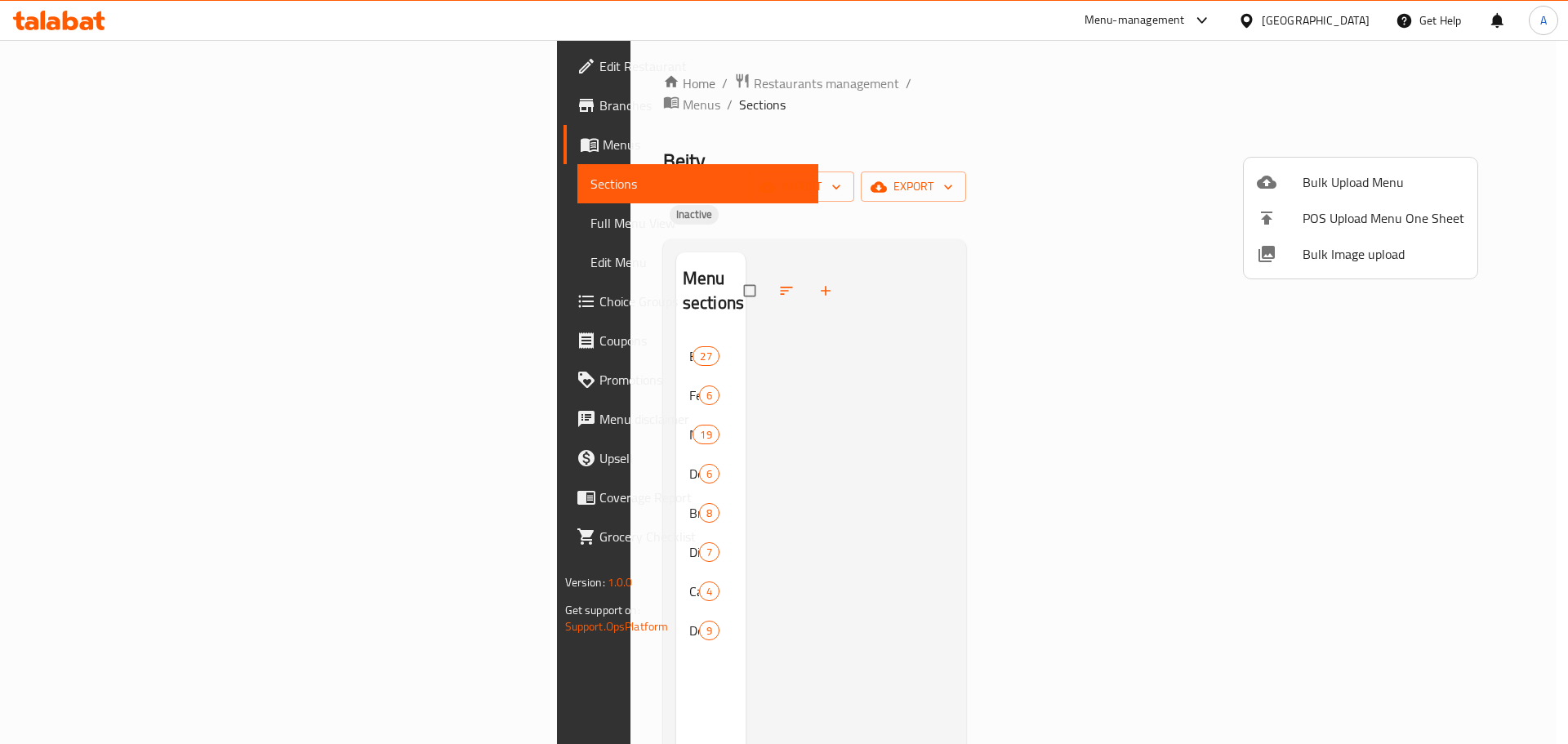
click at [774, 135] on div at bounding box center [784, 372] width 1568 height 744
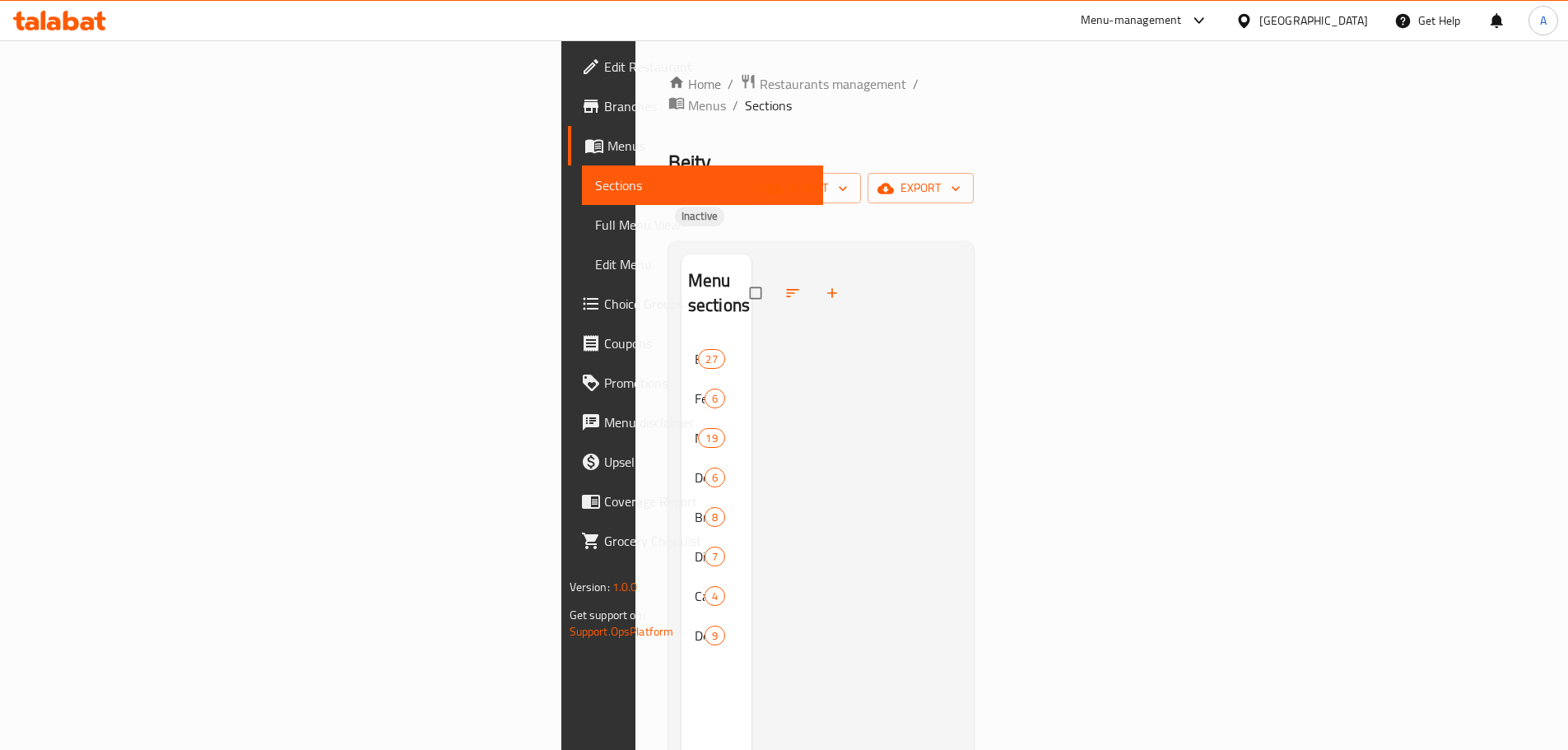
click at [961, 315] on div at bounding box center [856, 629] width 210 height 750
click at [595, 225] on span "Full Menu View" at bounding box center [702, 225] width 215 height 20
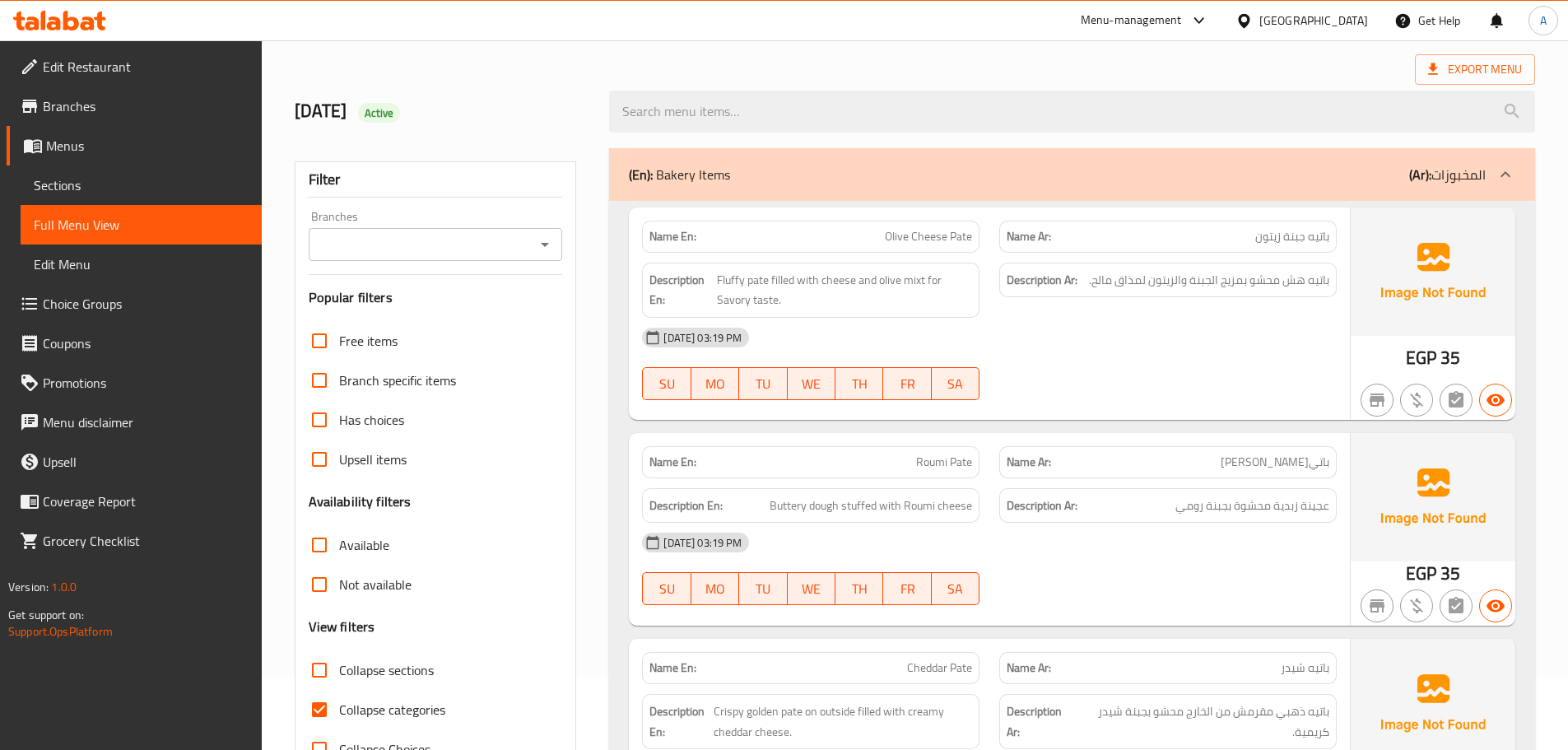
scroll to position [247, 0]
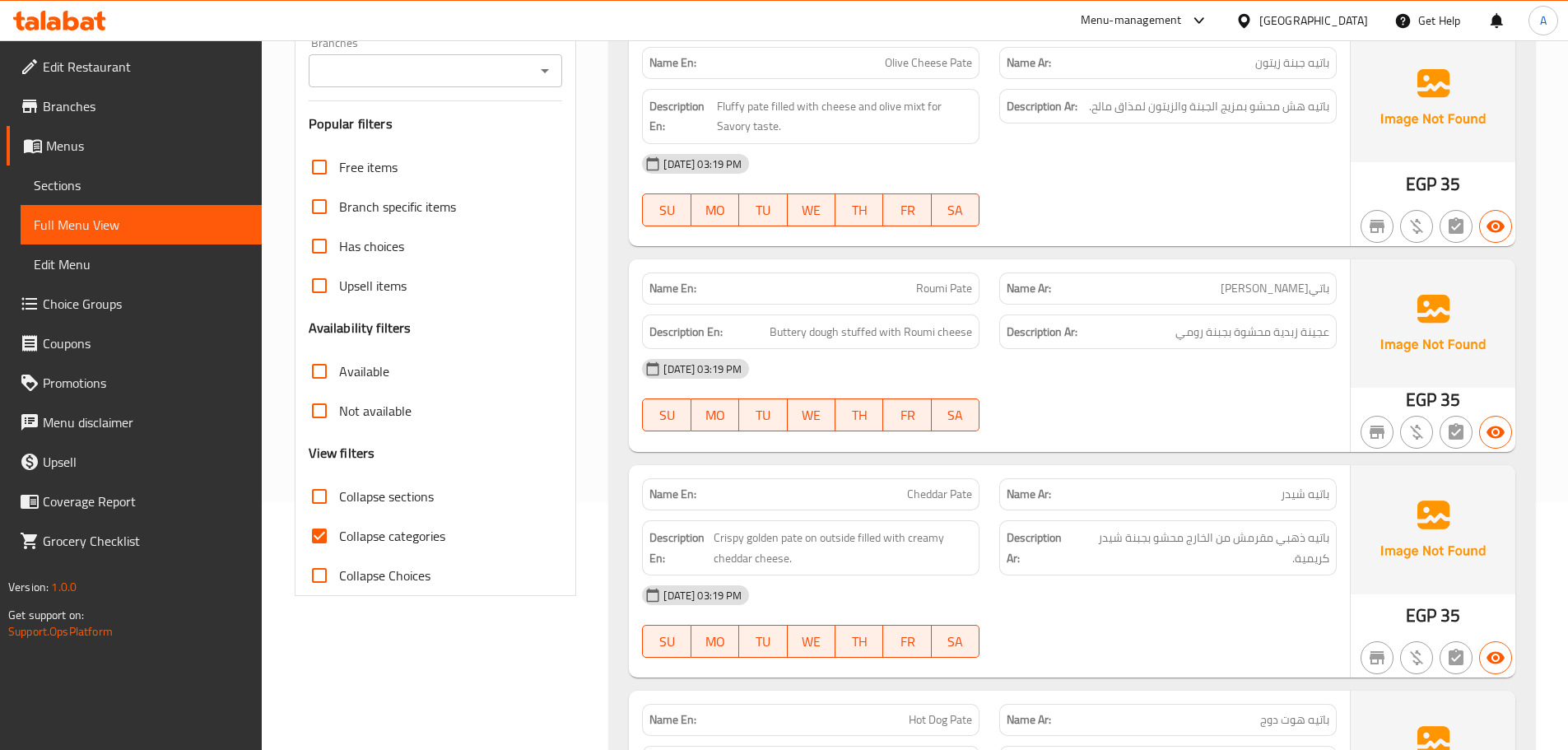
click at [1146, 211] on div "[DATE] 03:19 PM SU MO TU WE TH FR SA" at bounding box center [988, 190] width 714 height 93
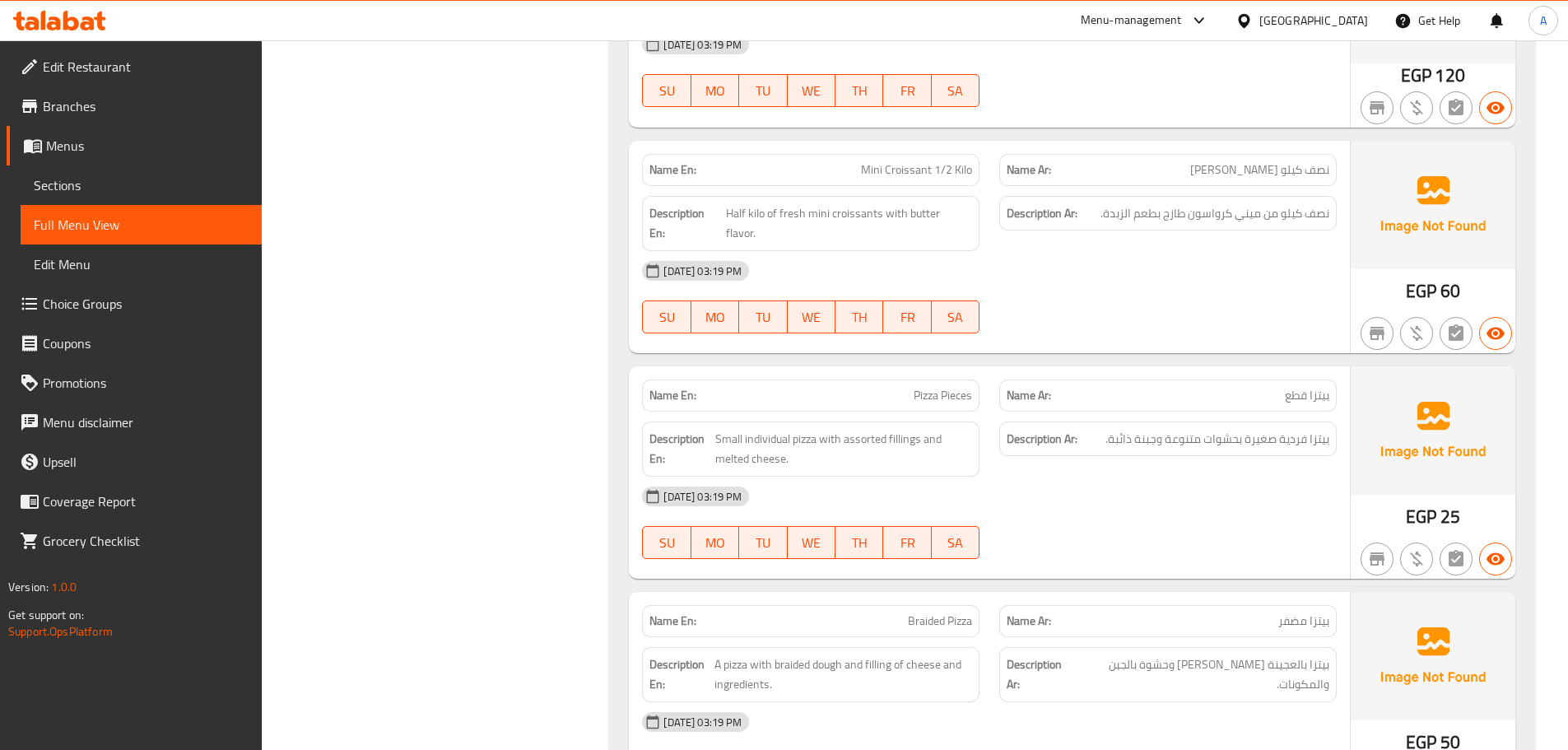
click at [1195, 215] on span "نصف كيلو من ميني كرواسون طازج بطعم الزبدة." at bounding box center [1215, 213] width 229 height 21
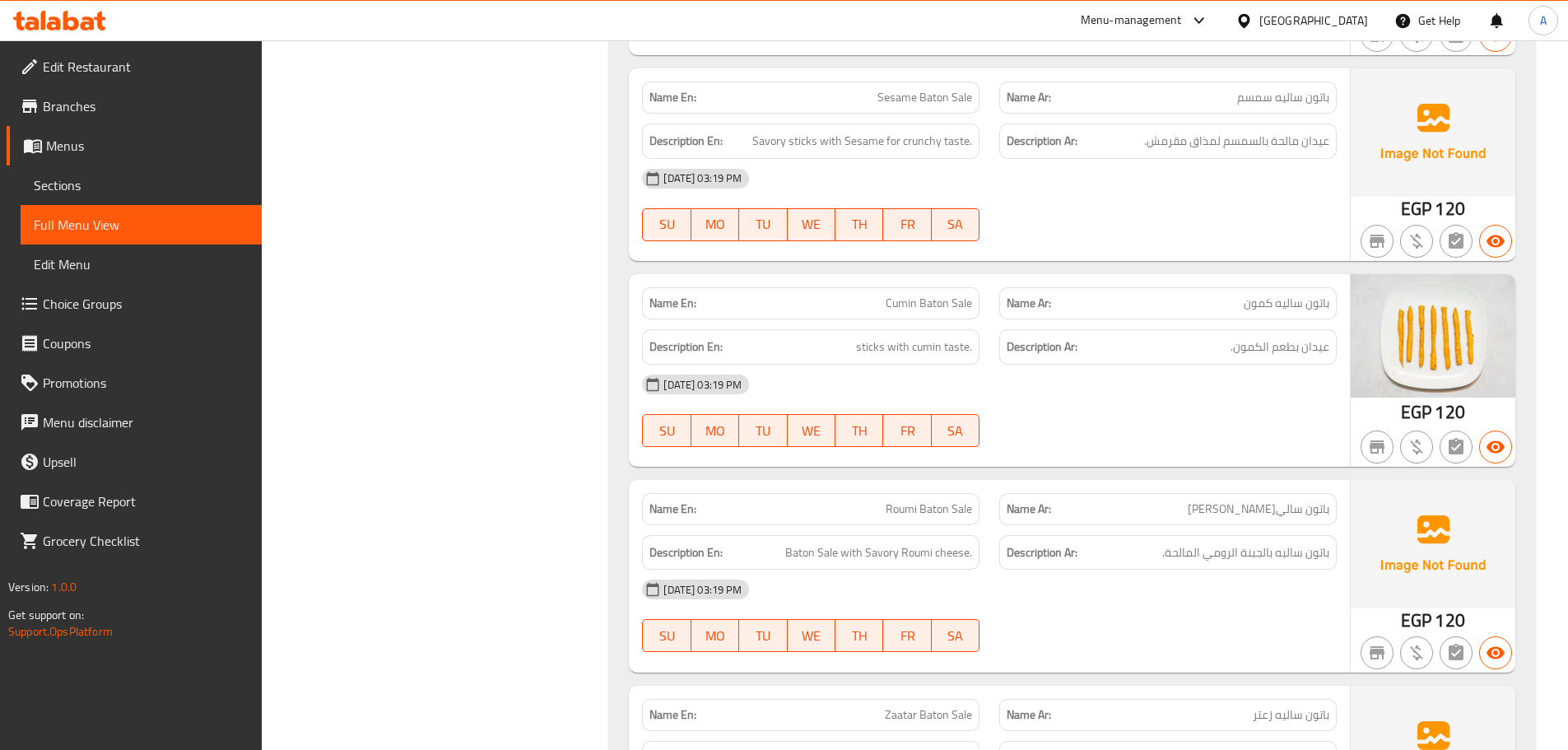
scroll to position [8579, 0]
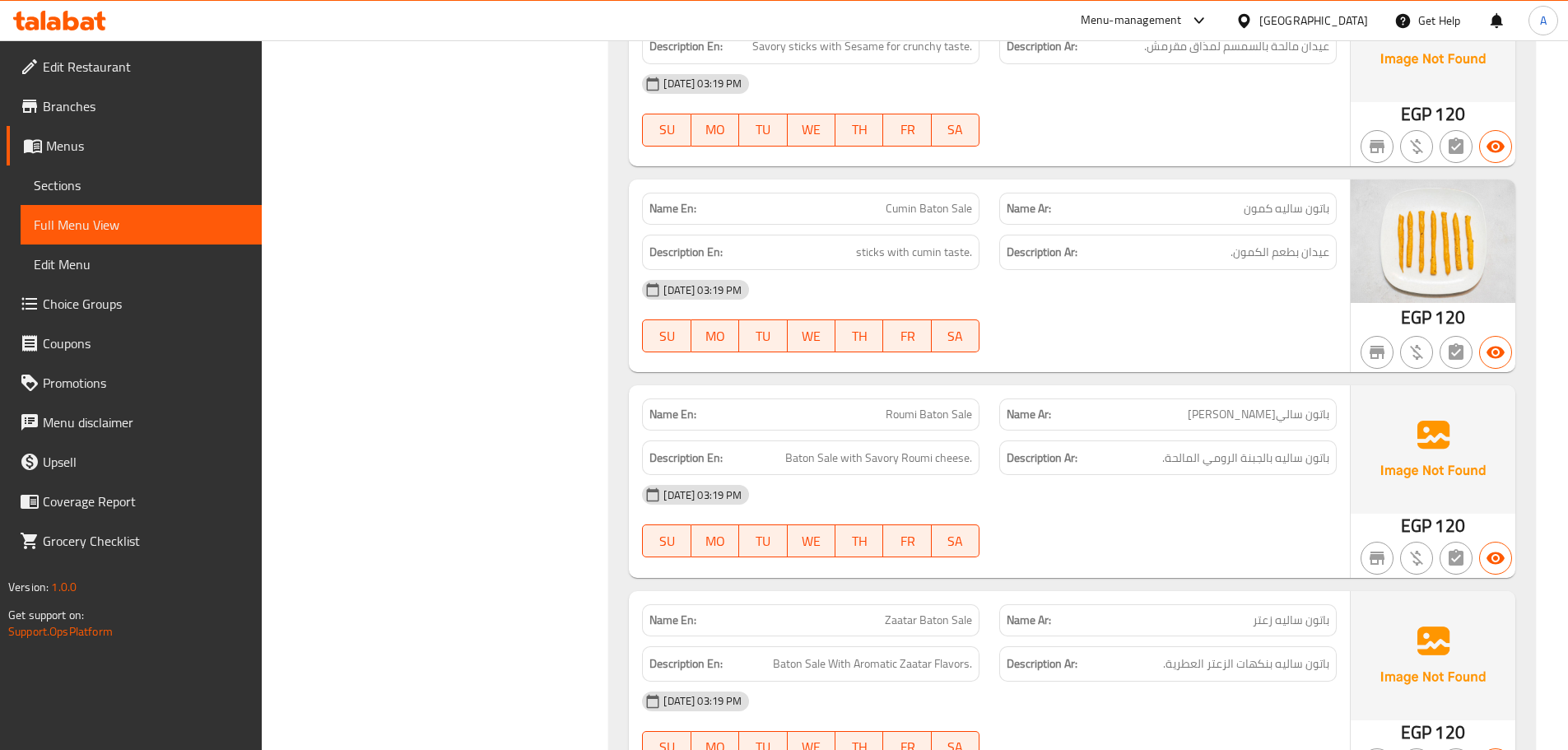
click at [1147, 235] on div "Description Ar: عيدان بطعم الكمون." at bounding box center [1168, 252] width 338 height 35
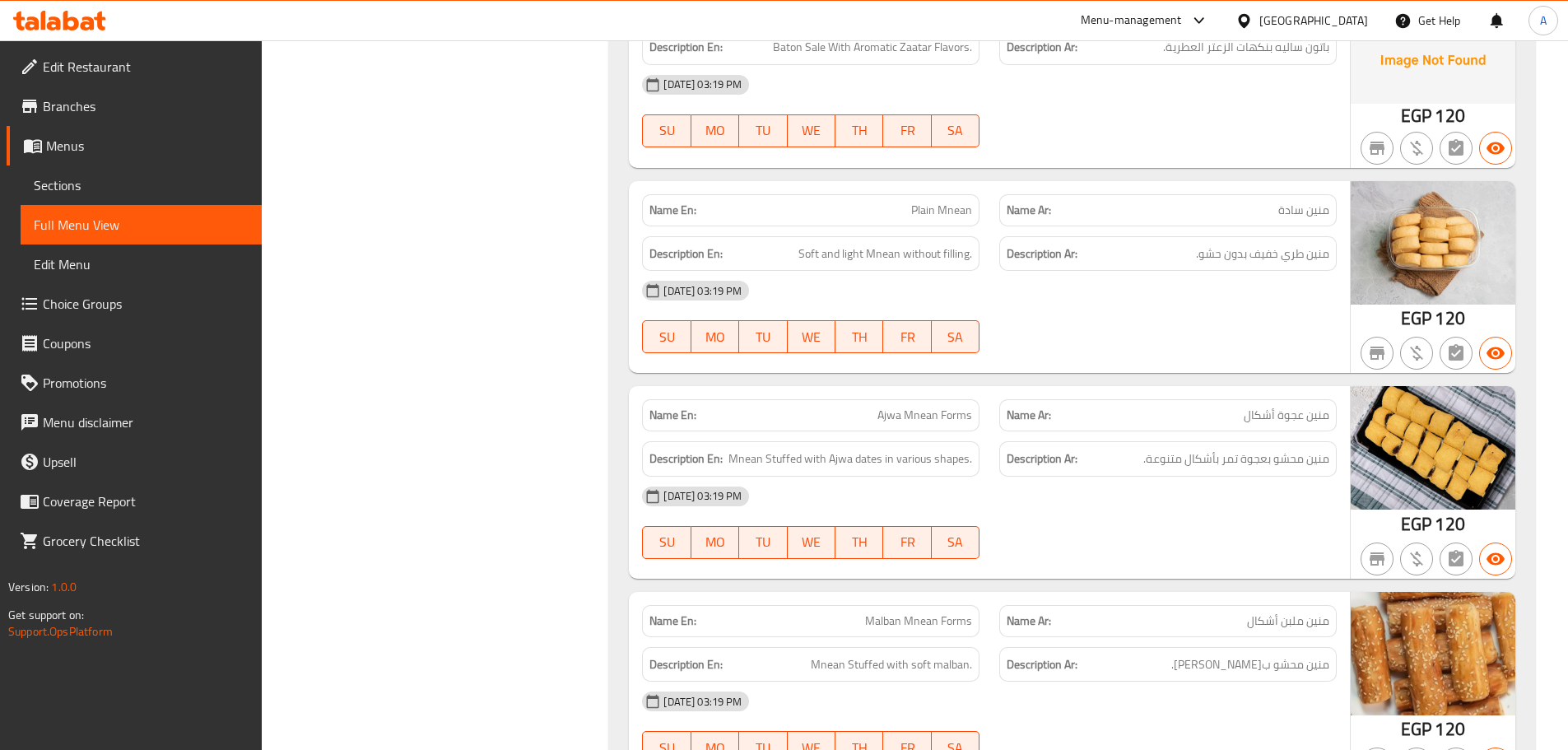
click at [1172, 243] on h6 "Description Ar: منين طري خفيف بدون حشو." at bounding box center [1168, 254] width 322 height 21
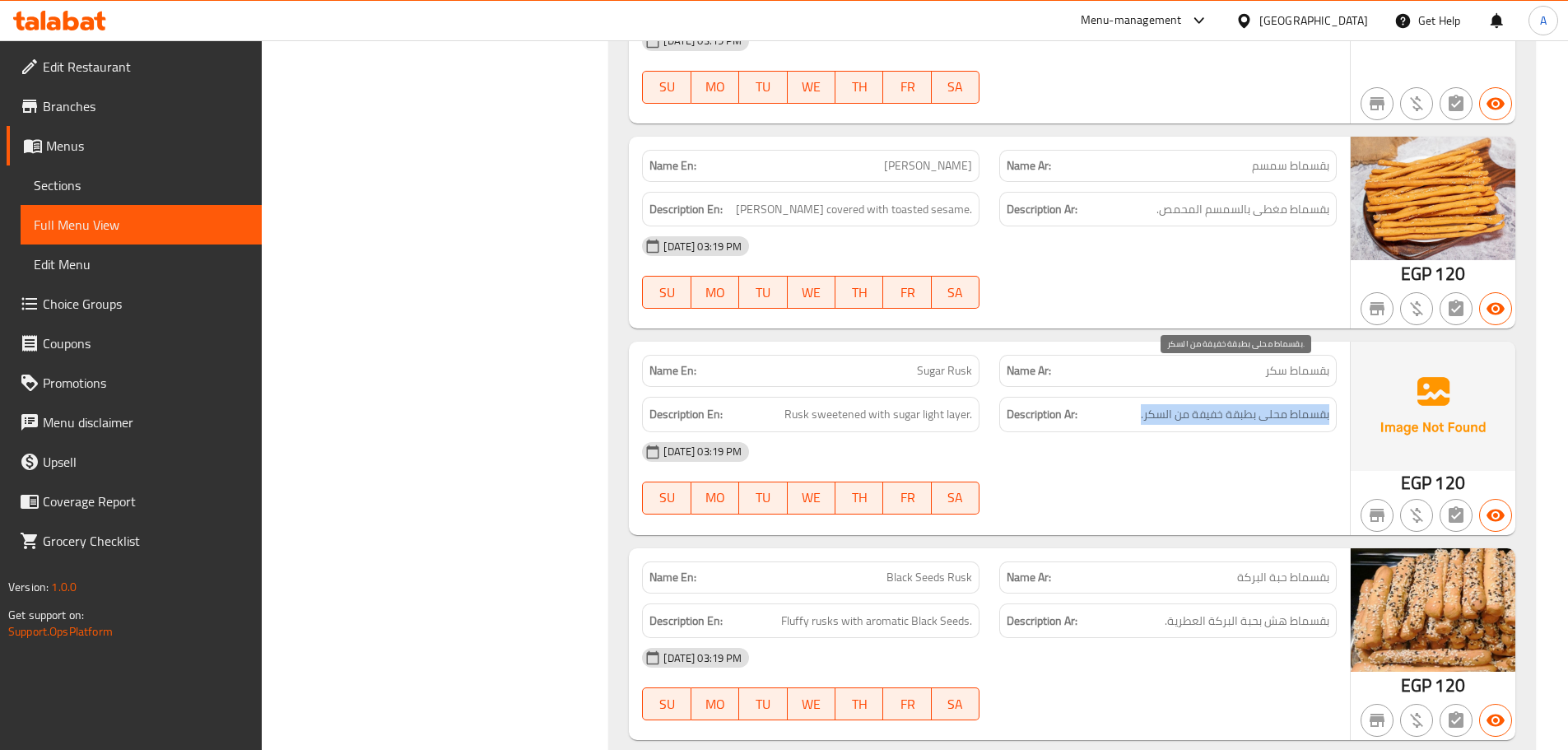
drag, startPoint x: 1331, startPoint y: 377, endPoint x: 1083, endPoint y: 377, distance: 248.0
click at [1140, 387] on div "Description Ar: بقسماط محلى بطبقة خفيفة من السكر." at bounding box center [1168, 414] width 357 height 55
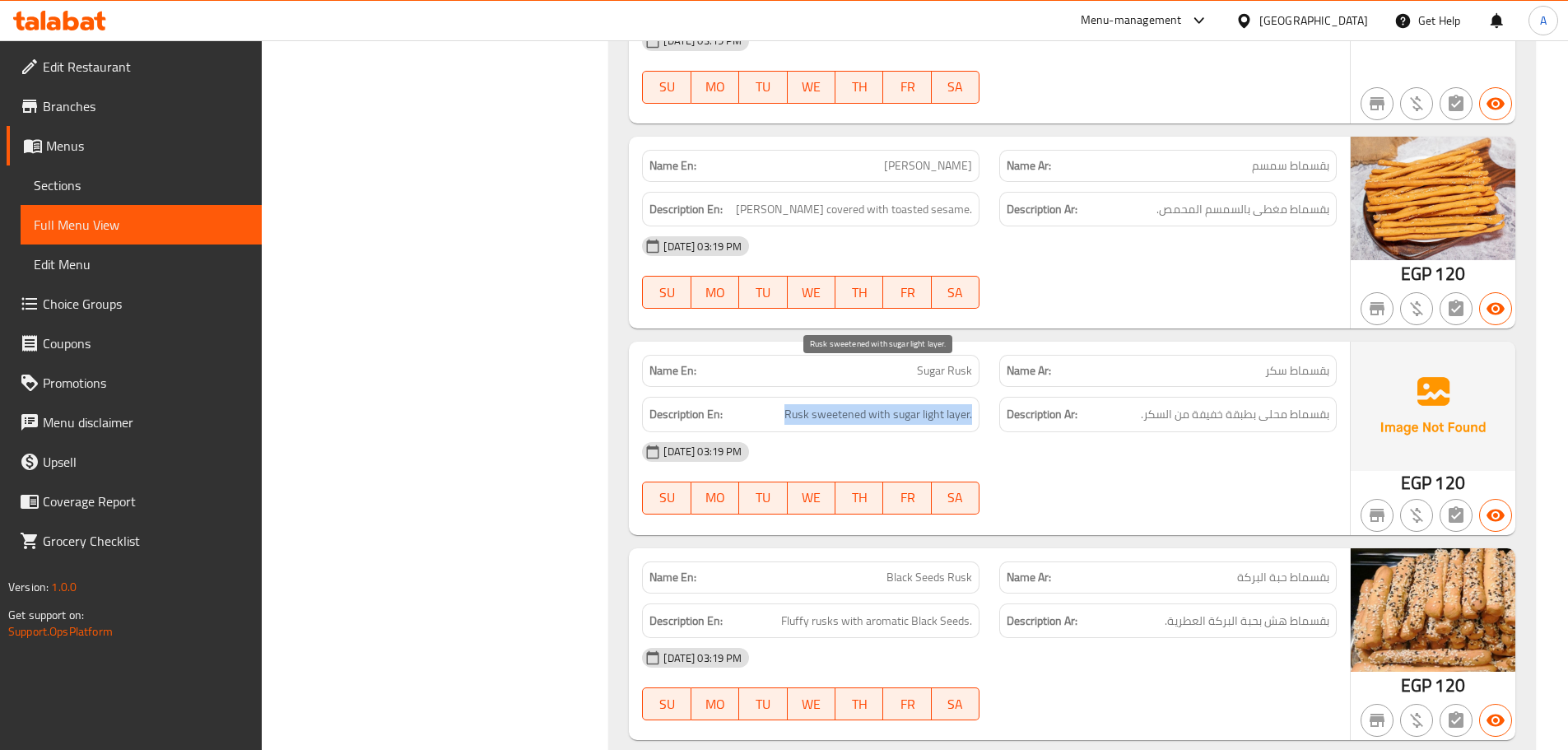
drag, startPoint x: 784, startPoint y: 376, endPoint x: 984, endPoint y: 373, distance: 200.0
click at [984, 387] on div "Description En: Rusk sweetened with sugar light layer." at bounding box center [810, 414] width 357 height 55
click at [1232, 362] on p "Name Ar: بقسماط سكر" at bounding box center [1168, 370] width 322 height 17
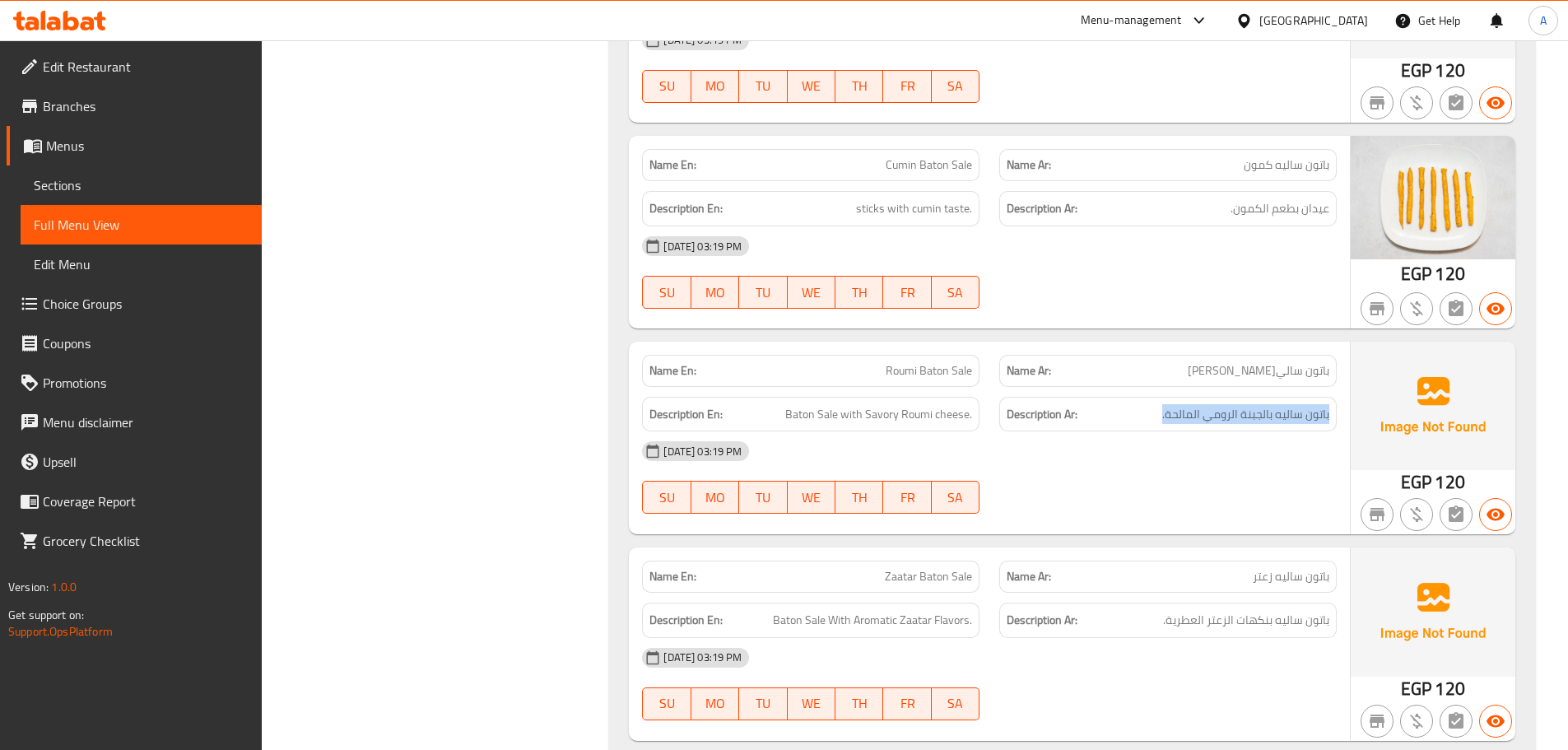
drag, startPoint x: 1331, startPoint y: 373, endPoint x: 931, endPoint y: 379, distance: 400.0
click at [1147, 397] on div "Description Ar: باتون ساليه بالجبنة الرومي المالحة." at bounding box center [1168, 414] width 338 height 35
drag, startPoint x: 878, startPoint y: 375, endPoint x: 897, endPoint y: 373, distance: 19.1
click at [879, 404] on span "Baton Sale with Savory Roumi cheese." at bounding box center [879, 414] width 187 height 21
click at [904, 404] on span "Baton Sale with Savory Roumi cheese." at bounding box center [879, 414] width 187 height 21
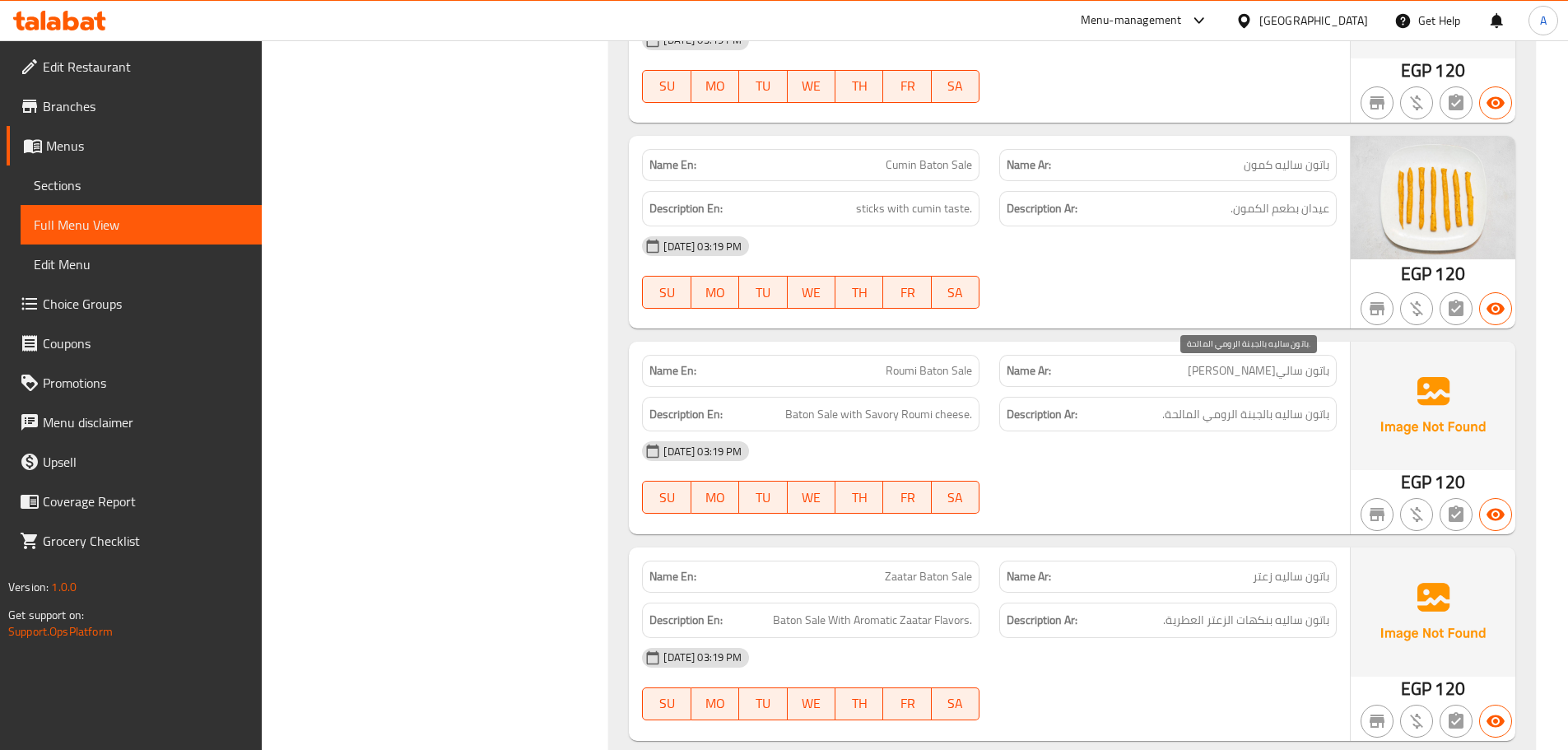
click at [1261, 404] on span "باتون ساليه بالجبنة الرومي المالحة." at bounding box center [1246, 414] width 167 height 21
drag, startPoint x: 1271, startPoint y: 377, endPoint x: 1206, endPoint y: 378, distance: 65.0
click at [1206, 404] on span "باتون ساليه بالجبنة الرومي المالحة." at bounding box center [1246, 414] width 167 height 21
copy span "الجبنة الرومي"
drag, startPoint x: 899, startPoint y: 375, endPoint x: 970, endPoint y: 374, distance: 71.0
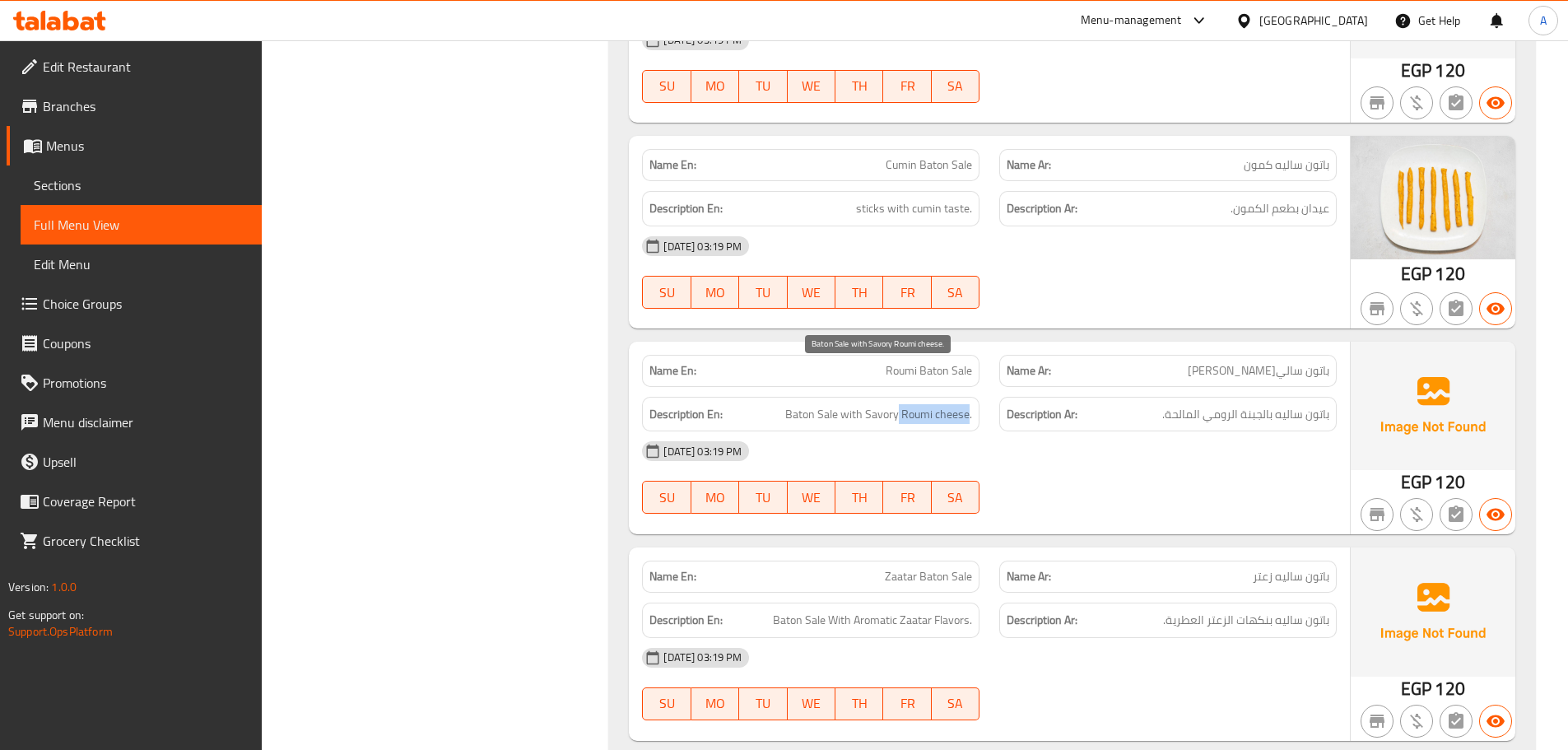
click at [970, 404] on span "Baton Sale with Savory Roumi cheese." at bounding box center [879, 414] width 187 height 21
click at [912, 404] on span "Baton Sale with Savory Roumi cheese." at bounding box center [879, 414] width 187 height 21
click at [903, 404] on span "Baton Sale with Savory Roumi cheese." at bounding box center [879, 414] width 187 height 21
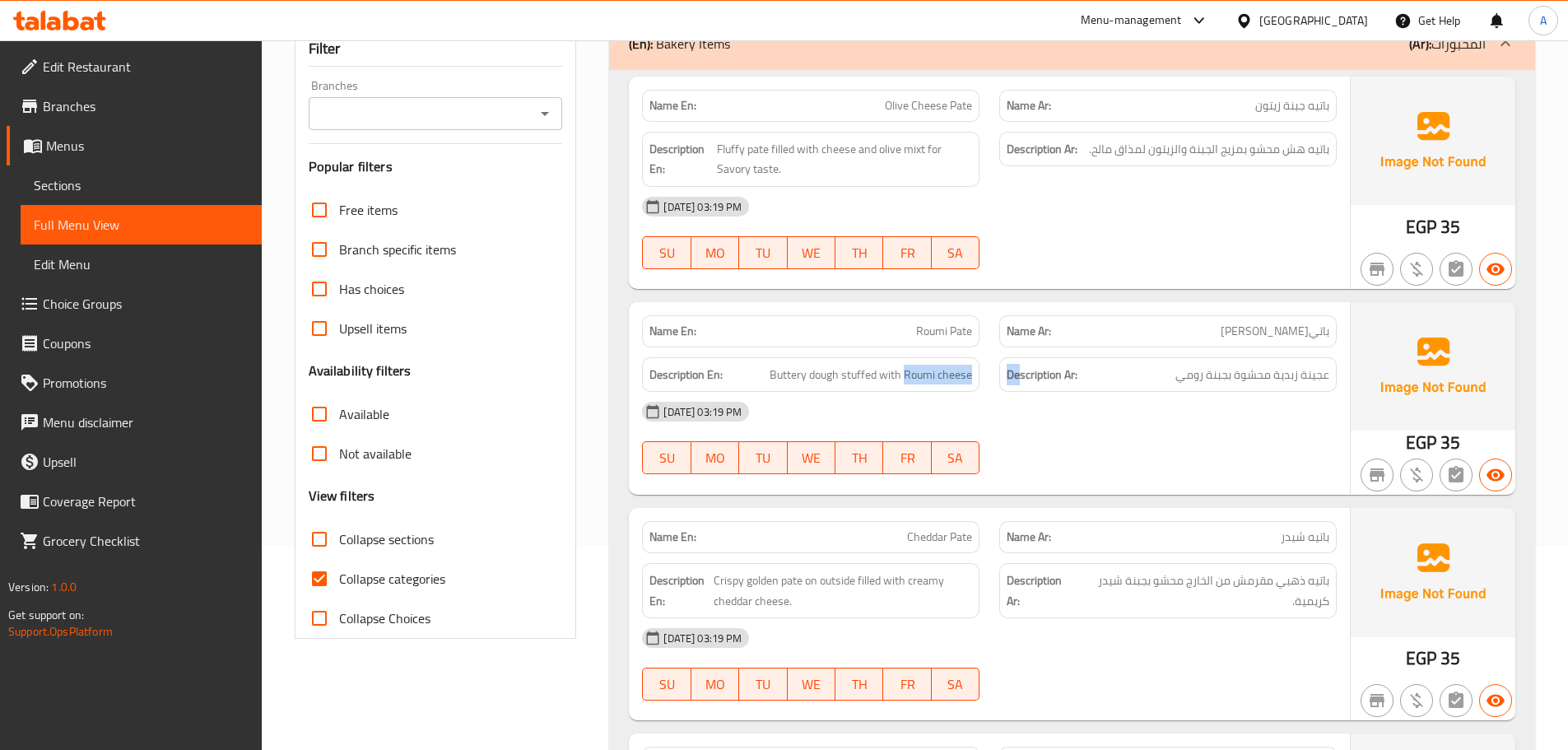
drag, startPoint x: 904, startPoint y: 375, endPoint x: 1018, endPoint y: 370, distance: 114.1
click at [1018, 370] on div "Description En: Buttery dough stuffed with Roumi cheese Description Ar: عجينة ز…" at bounding box center [988, 375] width 714 height 55
copy div "Roumi cheese De"
click at [948, 399] on div "[DATE] 03:19 PM" at bounding box center [988, 411] width 714 height 39
drag, startPoint x: 908, startPoint y: 373, endPoint x: 970, endPoint y: 373, distance: 62.0
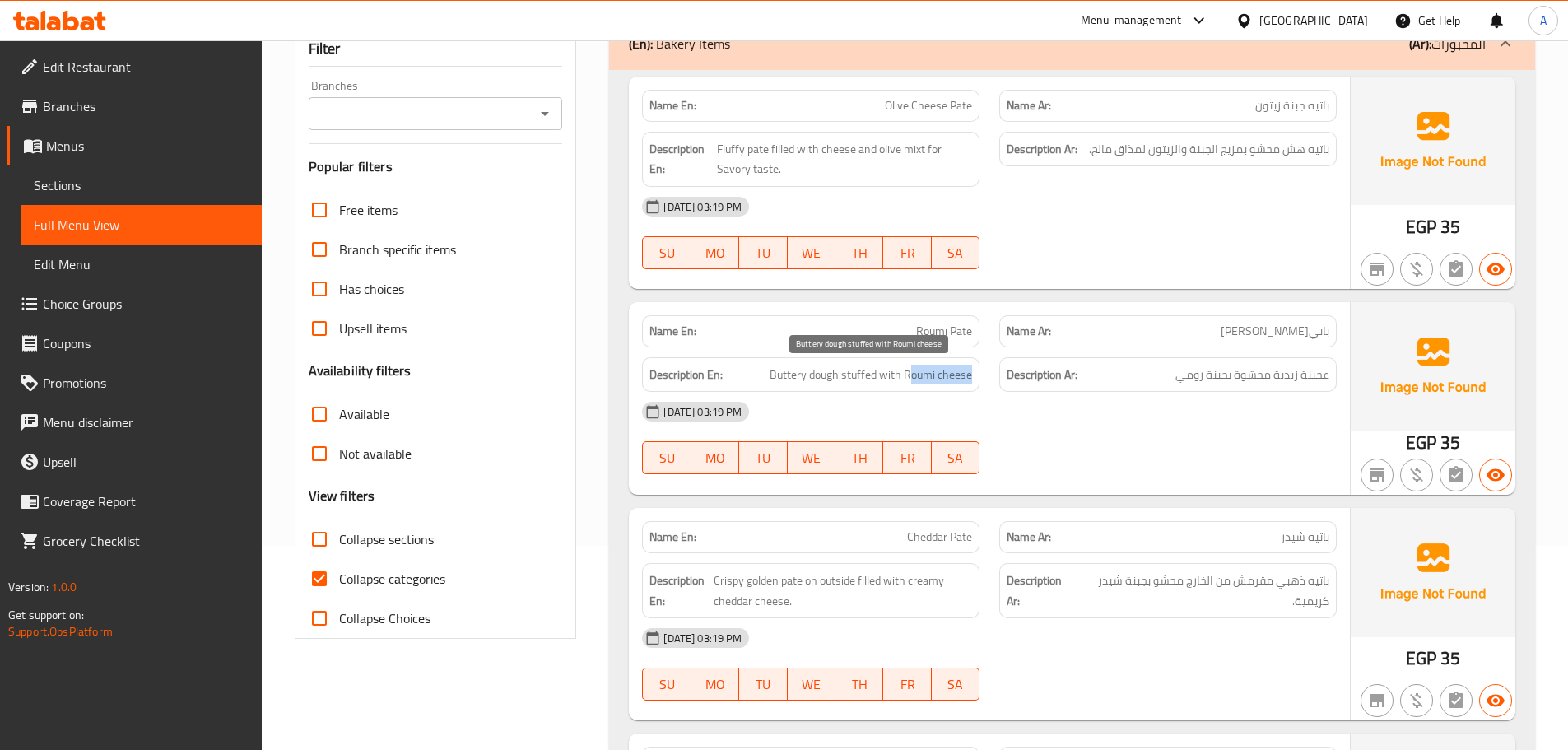
click at [970, 373] on span "Buttery dough stuffed with Roumi cheese" at bounding box center [871, 375] width 202 height 21
drag, startPoint x: 904, startPoint y: 373, endPoint x: 915, endPoint y: 374, distance: 11.0
click at [905, 373] on span "Buttery dough stuffed with Roumi cheese" at bounding box center [871, 375] width 202 height 21
drag, startPoint x: 905, startPoint y: 374, endPoint x: 978, endPoint y: 374, distance: 73.0
click at [978, 374] on div "Description En: Buttery dough stuffed with Roumi cheese" at bounding box center [811, 375] width 338 height 35
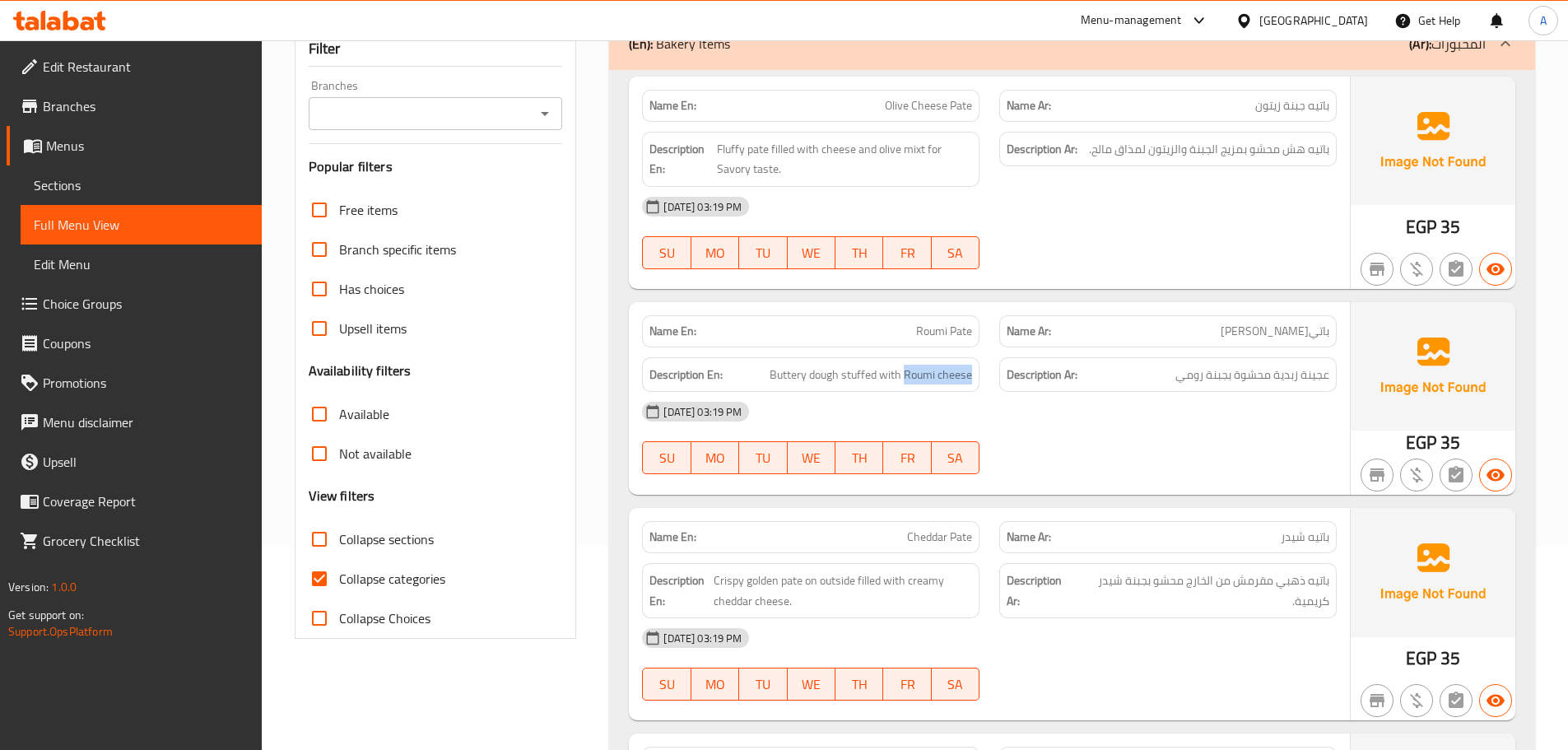
copy span "Roumi cheese"
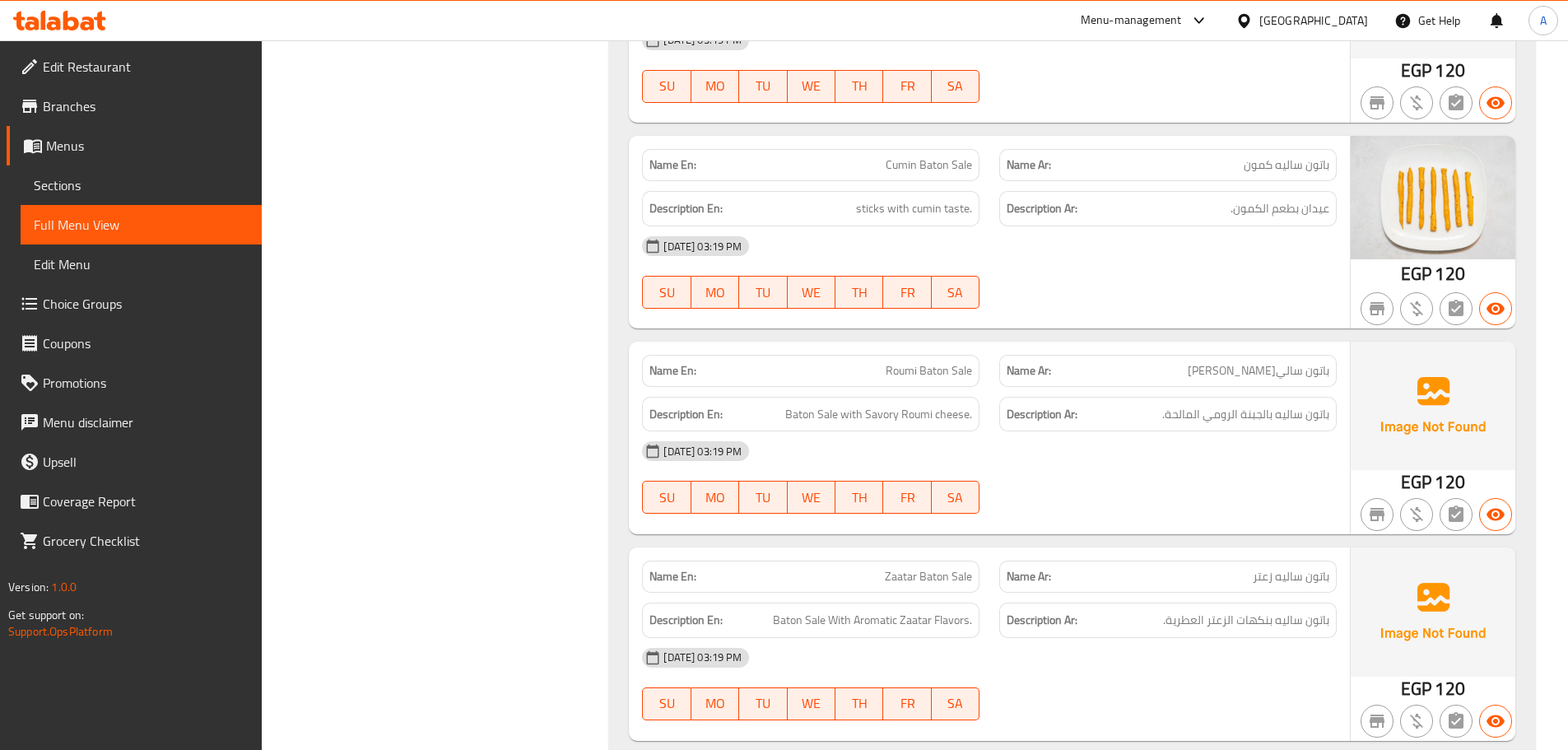
click at [1211, 198] on h6 "Description Ar: عيدان بطعم الكمون." at bounding box center [1168, 208] width 322 height 21
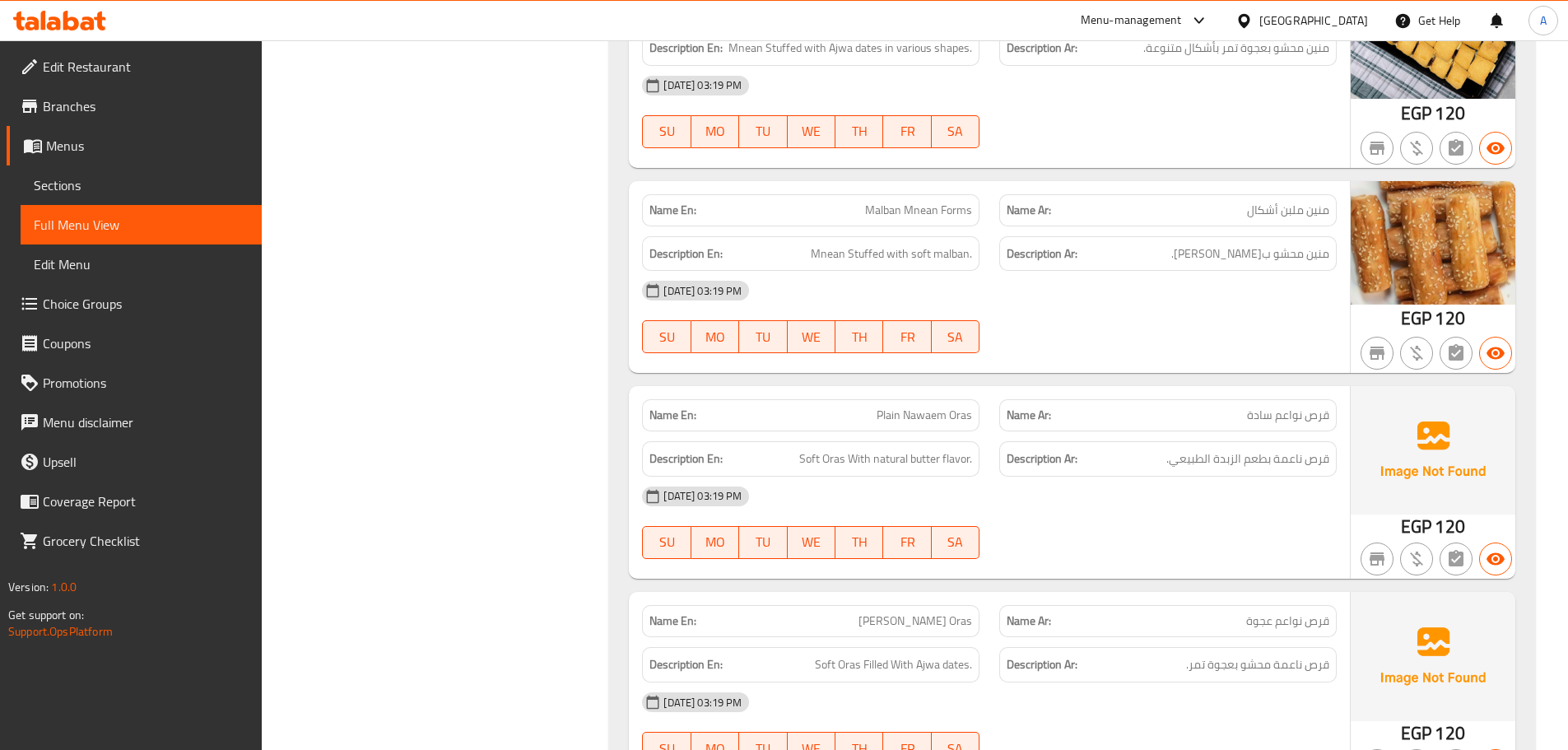
click at [963, 406] on span "Plain Nawaem Oras" at bounding box center [924, 415] width 95 height 17
copy span "Oras"
click at [1070, 271] on div "[DATE] 03:19 PM" at bounding box center [988, 291] width 714 height 39
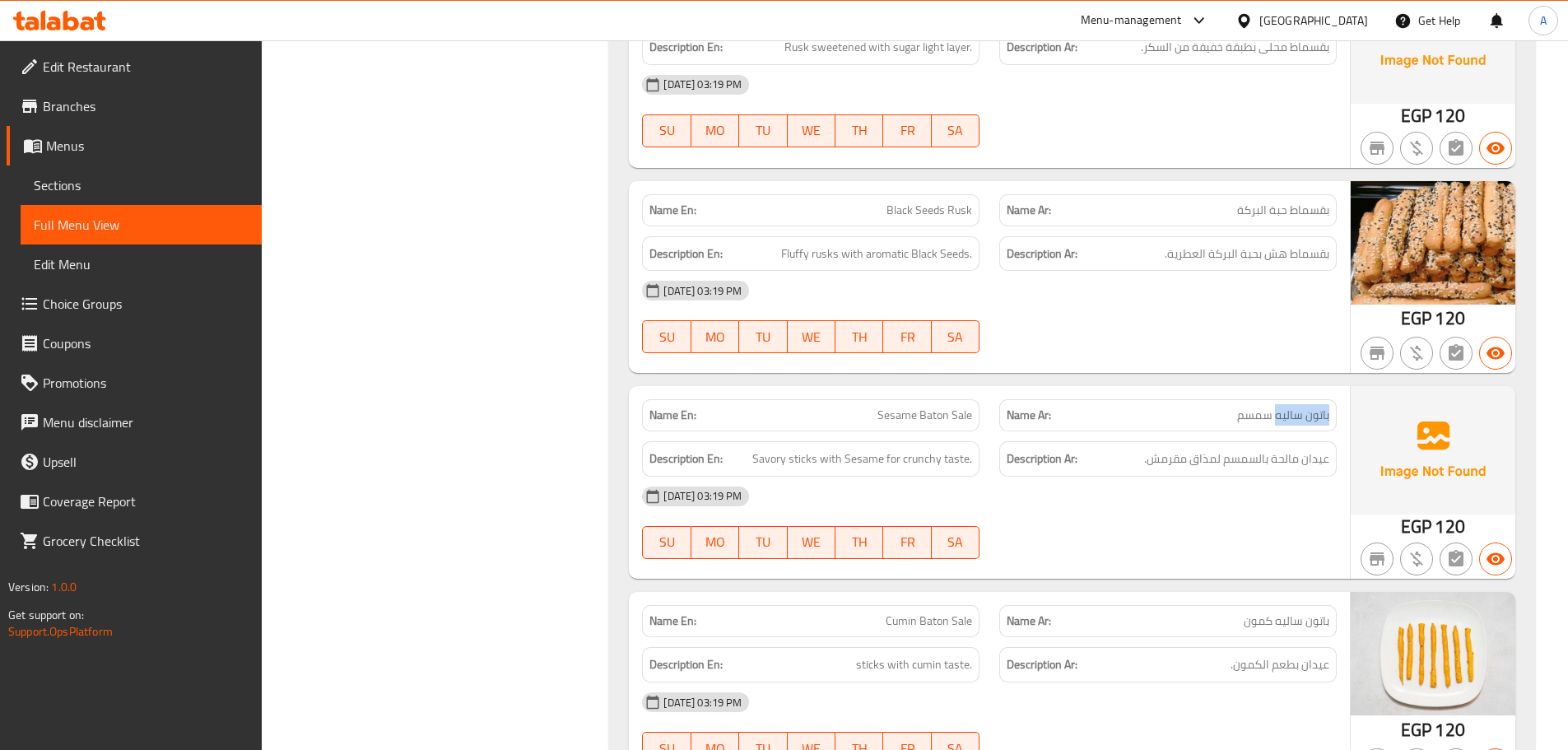
drag, startPoint x: 1277, startPoint y: 371, endPoint x: 1318, endPoint y: 364, distance: 41.6
click at [1332, 399] on div "Name Ar: [PERSON_NAME]ه سمسم" at bounding box center [1168, 415] width 338 height 32
copy span "باتون ساليه"
click at [1225, 343] on div at bounding box center [1168, 352] width 357 height 20
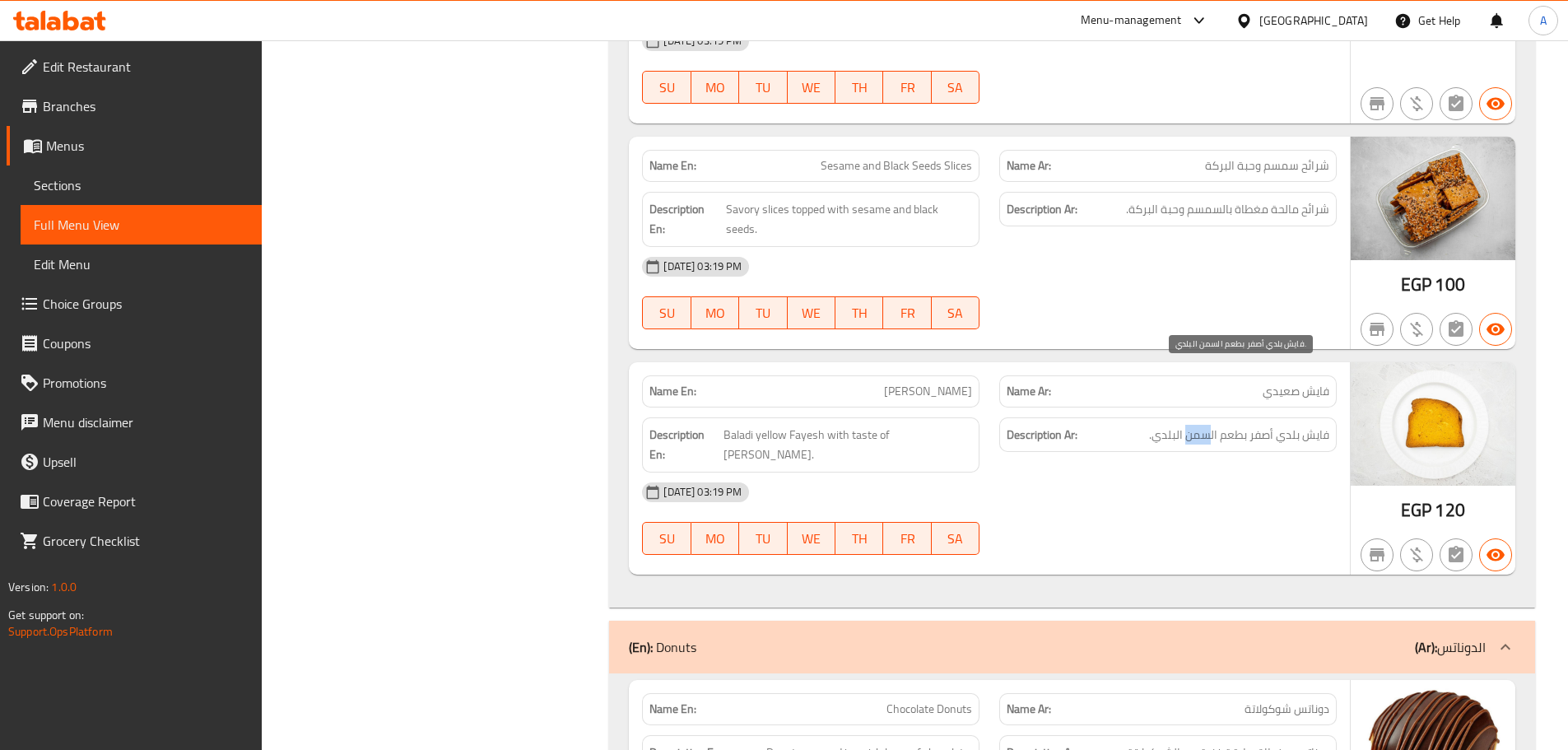
drag, startPoint x: 1211, startPoint y: 374, endPoint x: 1186, endPoint y: 376, distance: 25.1
click at [1186, 424] on span "فايش بلدي أصفر بطعم السمن البلدي." at bounding box center [1239, 435] width 180 height 21
copy span "سمن"
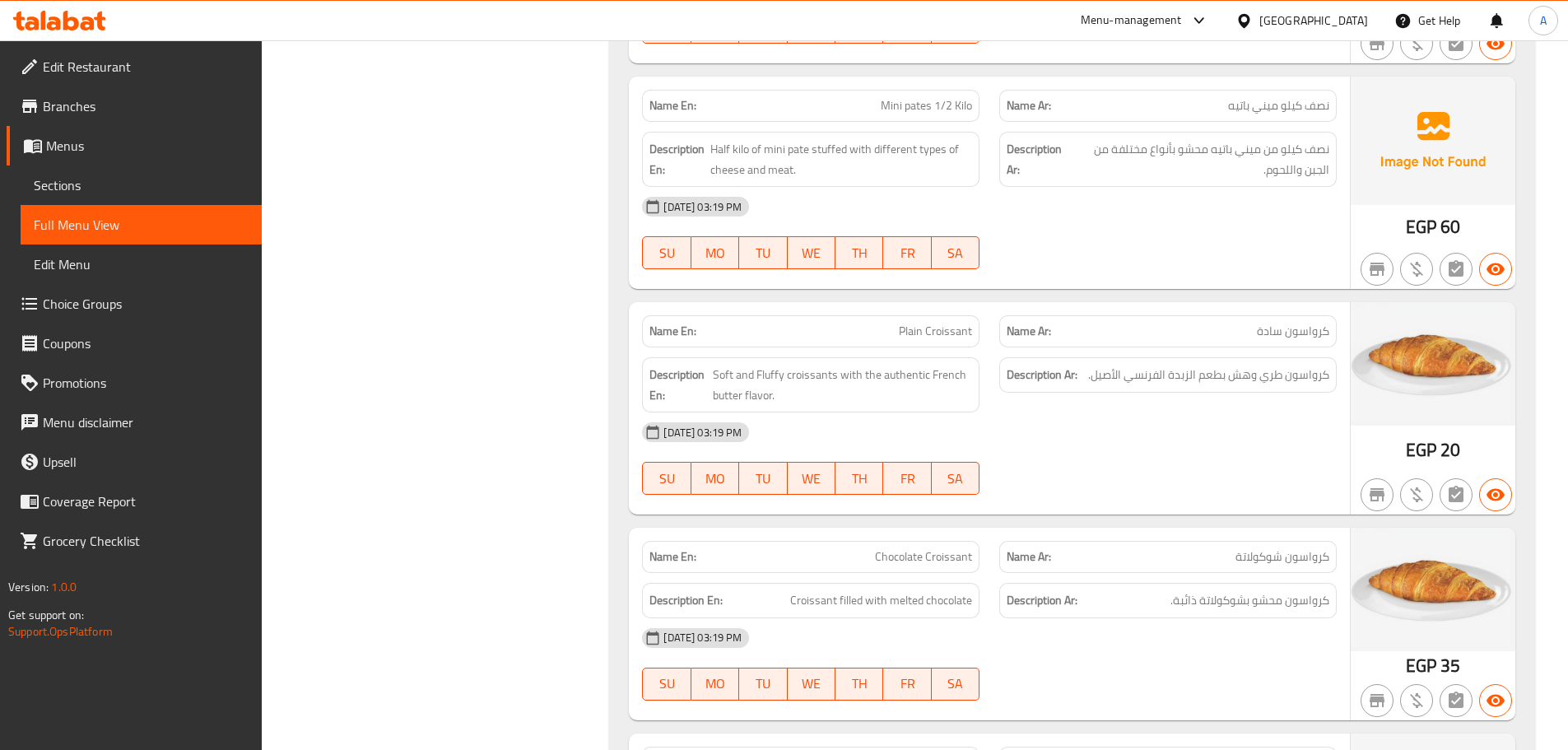
scroll to position [2546, 0]
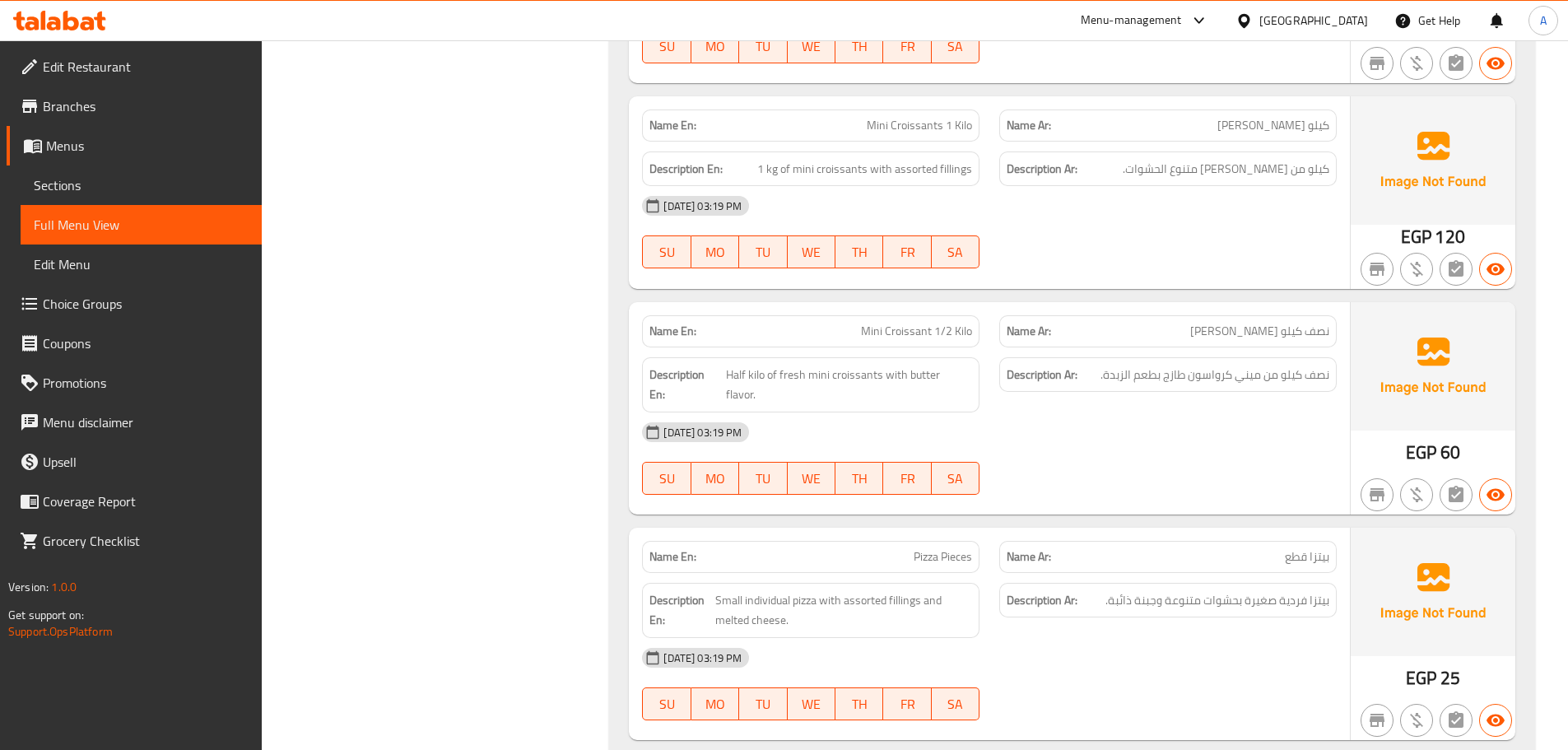
click at [1126, 352] on div "Description Ar: نصف كيلو من ميني كرواسون طازج بطعم الزبدة." at bounding box center [1168, 384] width 357 height 75
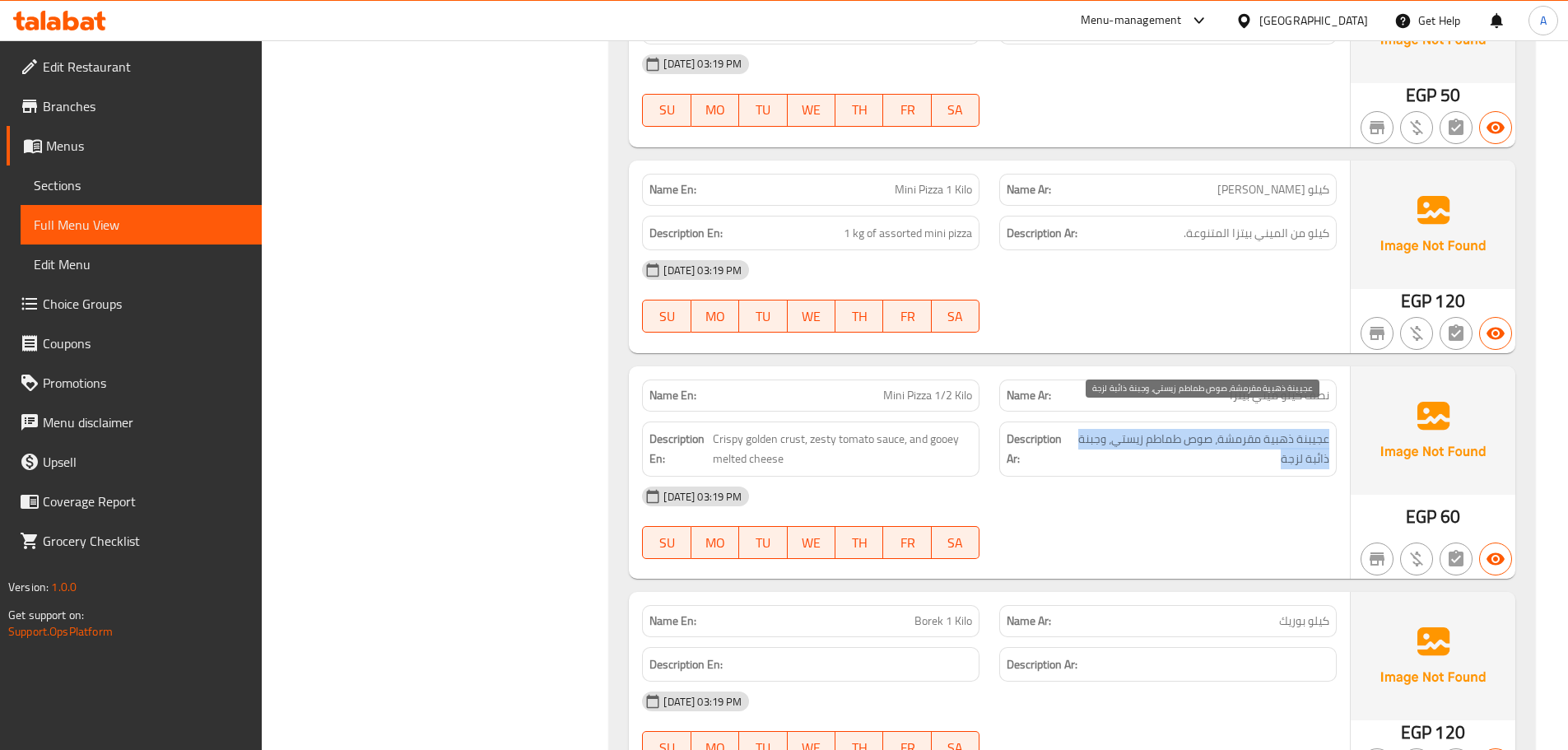
drag, startPoint x: 1331, startPoint y: 413, endPoint x: 1082, endPoint y: 443, distance: 250.8
click at [1082, 443] on div "Description Ar: عجيبنة ذهبية مقرمشة، صوص طماطم زيستي، وجبنة ذائبة لزجة" at bounding box center [1168, 449] width 338 height 55
drag, startPoint x: 484, startPoint y: 632, endPoint x: 617, endPoint y: 630, distance: 133.0
click at [1035, 441] on strong "Description Ar:" at bounding box center [1036, 448] width 61 height 40
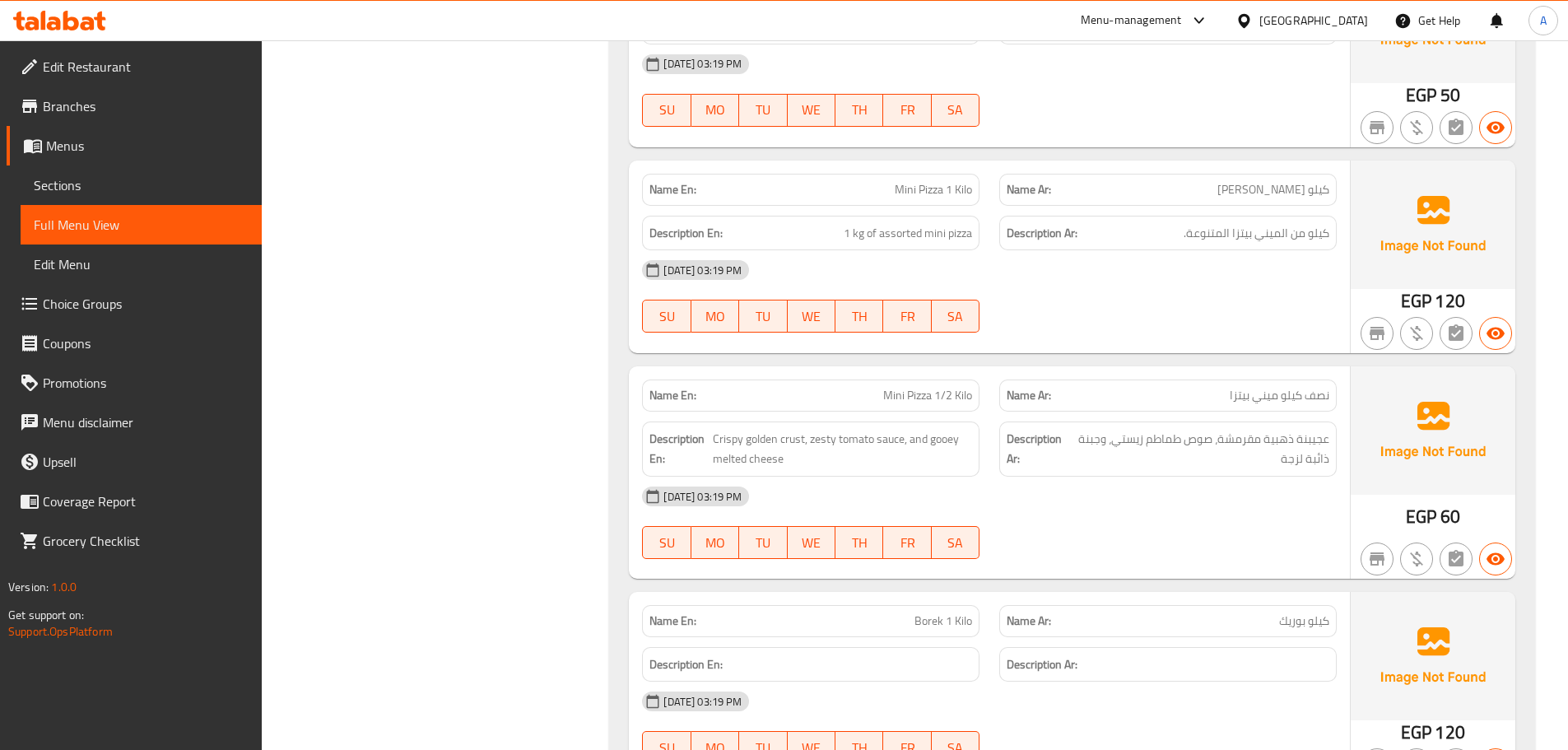
scroll to position [4620, 0]
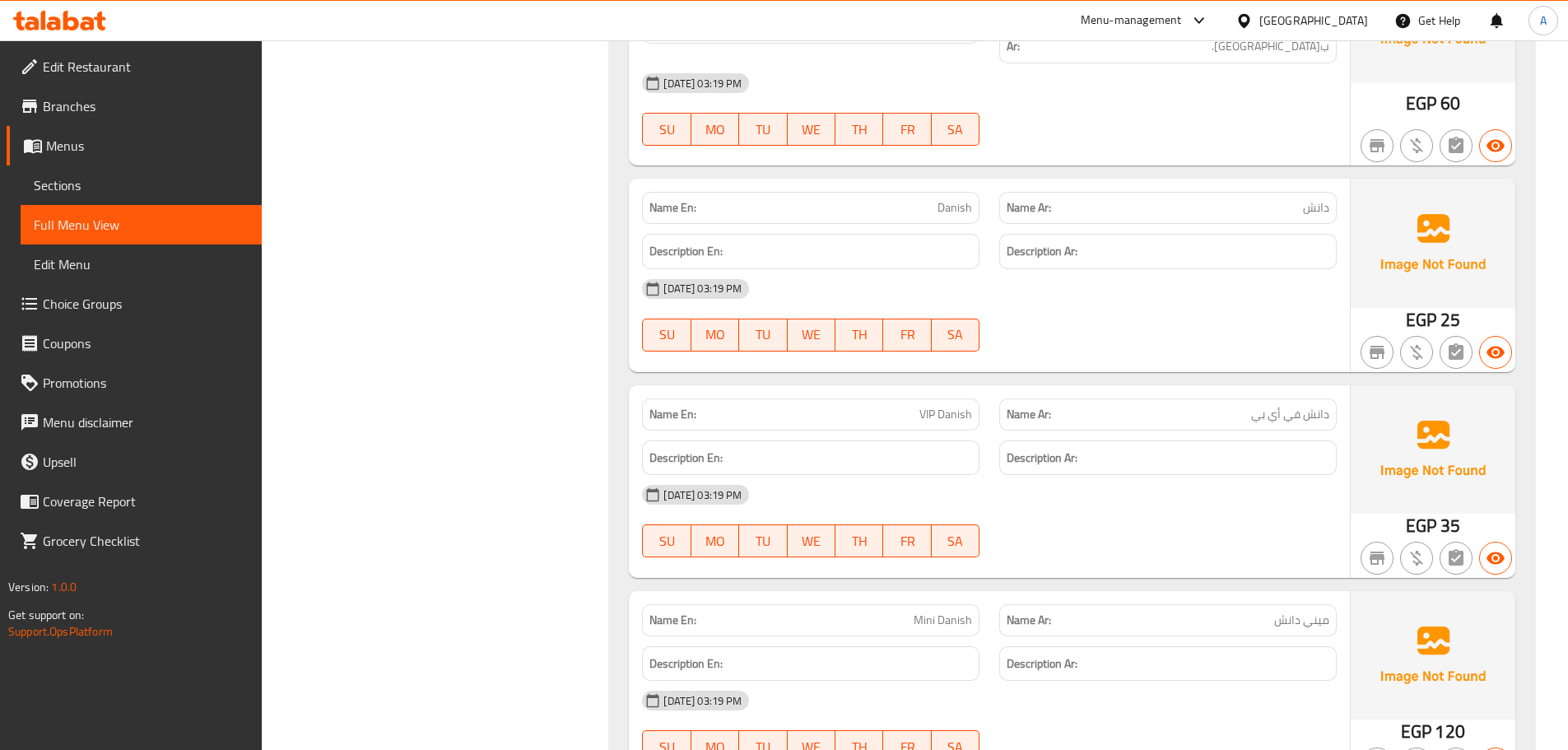
click at [1185, 399] on div "Name Ar: دانش في أي بي" at bounding box center [1168, 414] width 338 height 32
click at [1186, 388] on div "Name Ar: دانش في أي بي" at bounding box center [1168, 414] width 357 height 51
